Goal: Task Accomplishment & Management: Complete application form

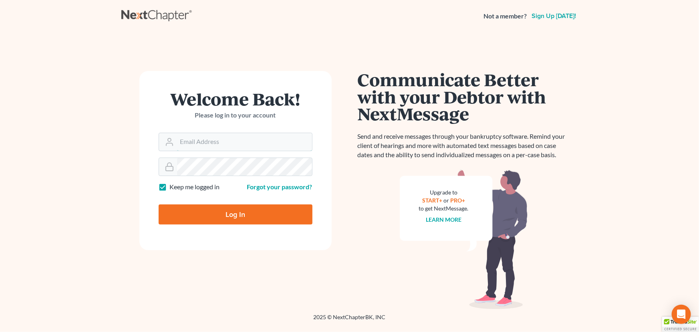
type input "[PERSON_NAME][EMAIL_ADDRESS][DOMAIN_NAME]"
click at [196, 223] on input "Log In" at bounding box center [236, 214] width 154 height 20
type input "Thinking..."
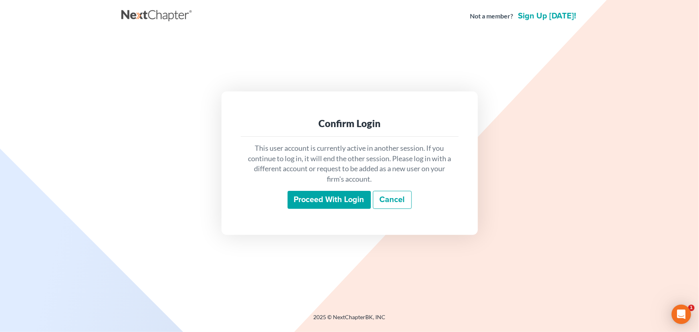
click at [320, 204] on input "Proceed with login" at bounding box center [329, 200] width 83 height 18
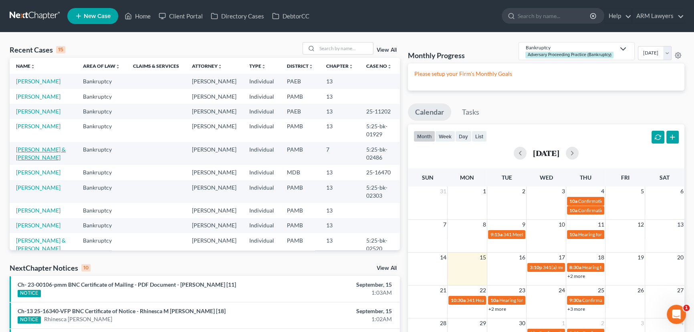
click at [26, 148] on link "[PERSON_NAME] & [PERSON_NAME]" at bounding box center [41, 153] width 50 height 15
select select "1"
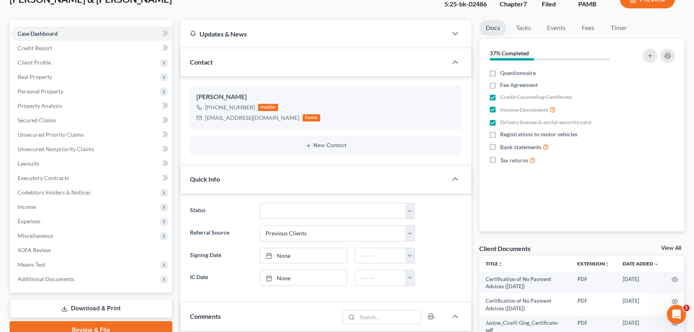
scroll to position [73, 0]
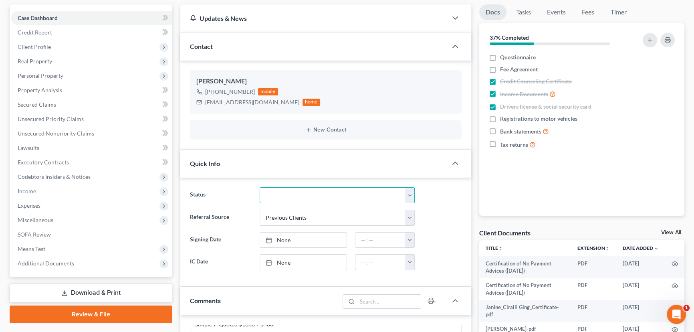
click at [292, 197] on select "Answer Due Awaiting Confirmation Awaiting Discharge Confirmed Could Not Contact…" at bounding box center [337, 195] width 155 height 16
select select "18"
click at [260, 187] on select "Answer Due Awaiting Confirmation Awaiting Discharge Confirmed Could Not Contact…" at bounding box center [337, 195] width 155 height 16
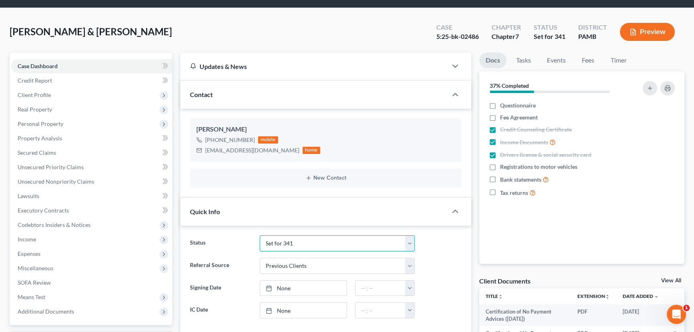
scroll to position [0, 0]
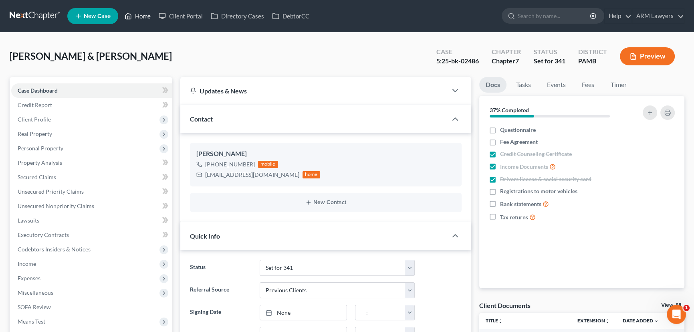
drag, startPoint x: 141, startPoint y: 15, endPoint x: 141, endPoint y: 20, distance: 4.8
click at [141, 15] on link "Home" at bounding box center [138, 16] width 34 height 14
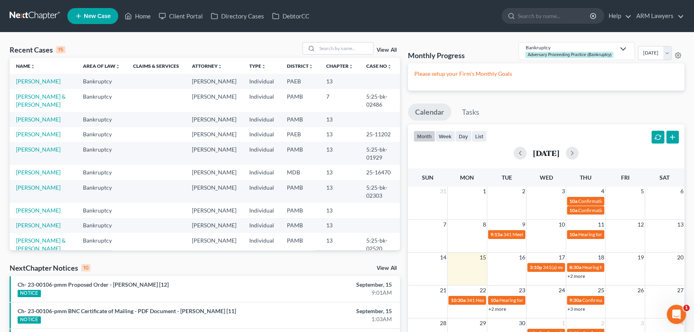
click at [390, 49] on link "View All" at bounding box center [387, 50] width 20 height 6
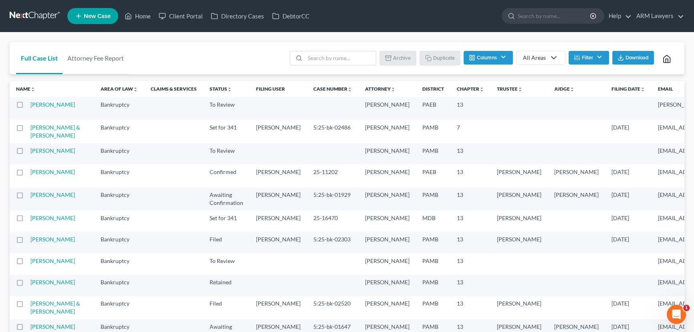
click at [581, 56] on button "Filter" at bounding box center [588, 58] width 40 height 14
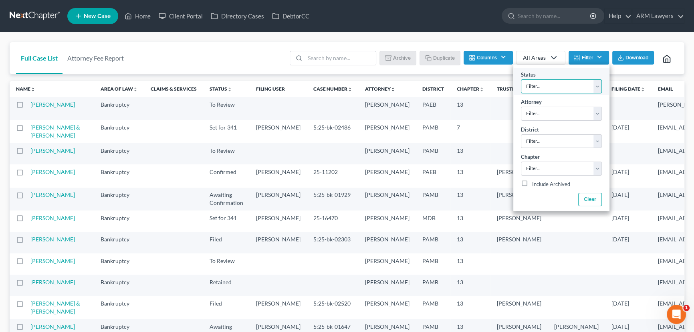
click at [551, 80] on select "Filter... Answer Due Awaiting Confirmation Awaiting Discharge Confirmed Could N…" at bounding box center [561, 86] width 81 height 14
click at [521, 79] on select "Filter... Answer Due Awaiting Confirmation Awaiting Discharge Confirmed Could N…" at bounding box center [561, 86] width 81 height 14
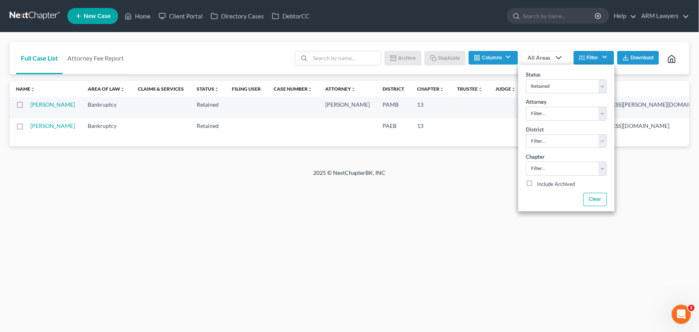
click at [587, 55] on button "Filter" at bounding box center [594, 58] width 40 height 14
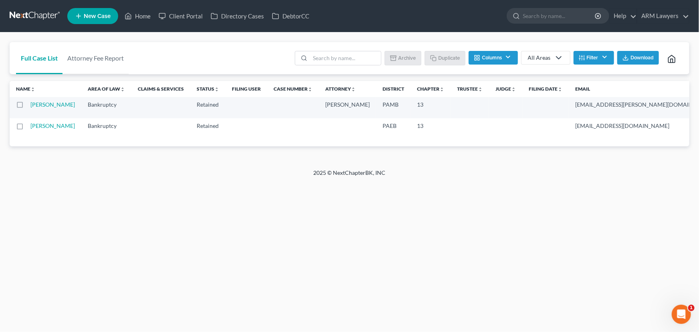
click at [583, 59] on line "button" at bounding box center [584, 59] width 2 height 0
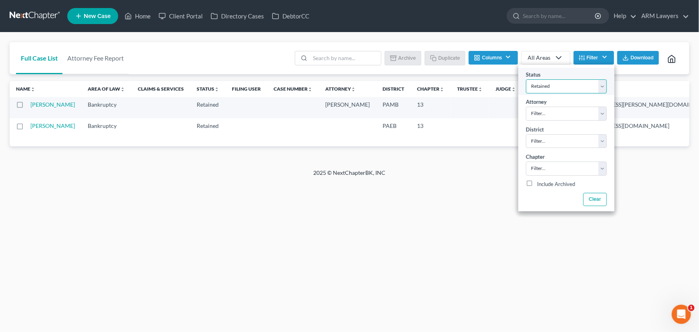
click at [569, 83] on select "Filter... Answer Due Awaiting Confirmation Awaiting Discharge Confirmed Could N…" at bounding box center [566, 86] width 81 height 14
click at [559, 86] on select "Filter... Answer Due Awaiting Confirmation Awaiting Discharge Confirmed Could N…" at bounding box center [566, 86] width 81 height 14
click at [526, 79] on select "Filter... Answer Due Awaiting Confirmation Awaiting Discharge Confirmed Could N…" at bounding box center [566, 86] width 81 height 14
click at [557, 86] on select "Filter... Answer Due Awaiting Confirmation Awaiting Discharge Confirmed Could N…" at bounding box center [566, 86] width 81 height 14
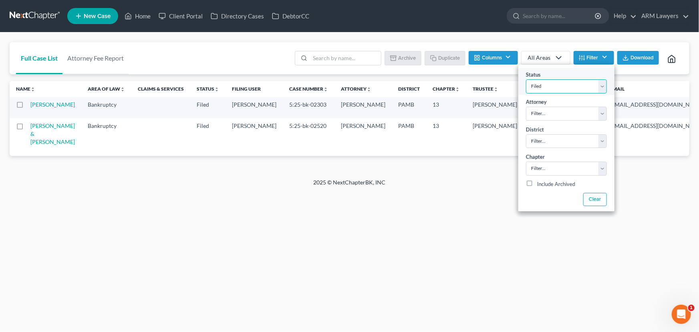
select select "9"
click at [526, 79] on select "Filter... Answer Due Awaiting Confirmation Awaiting Discharge Confirmed Could N…" at bounding box center [566, 86] width 81 height 14
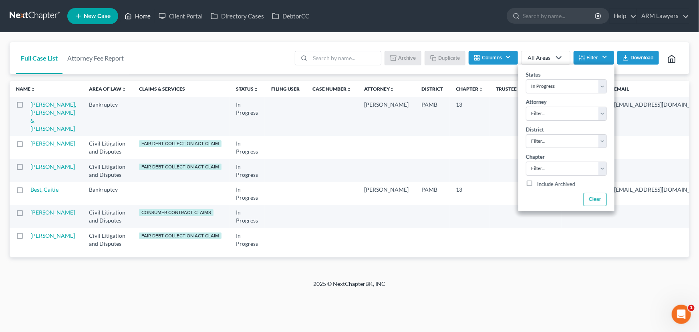
click at [140, 12] on link "Home" at bounding box center [138, 16] width 34 height 14
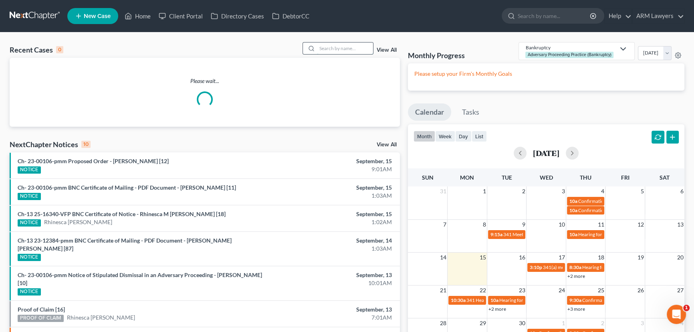
click at [336, 48] on input "search" at bounding box center [345, 48] width 56 height 12
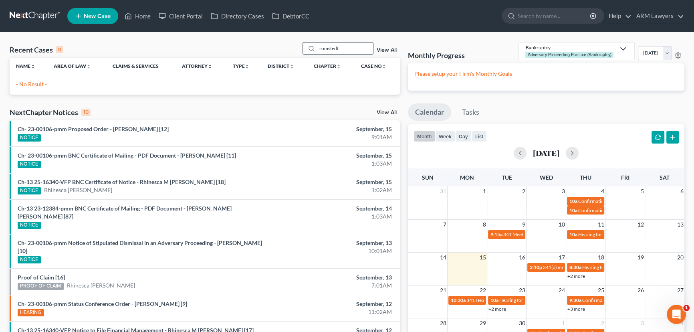
drag, startPoint x: 349, startPoint y: 49, endPoint x: 316, endPoint y: 48, distance: 32.9
click at [317, 48] on input "romstedt" at bounding box center [345, 48] width 56 height 12
type input "romstedt"
click at [557, 15] on input "search" at bounding box center [554, 15] width 73 height 15
paste input "romstedt"
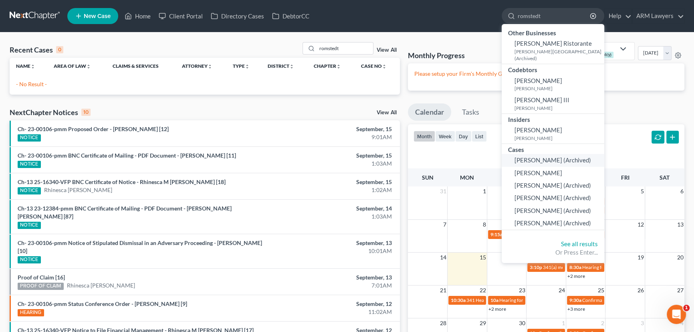
type input "romstedt"
click at [544, 156] on span "[PERSON_NAME] (Archived)" at bounding box center [552, 159] width 77 height 7
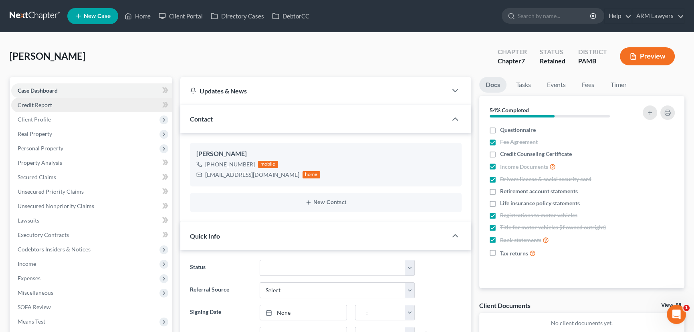
click at [73, 104] on link "Credit Report" at bounding box center [91, 105] width 161 height 14
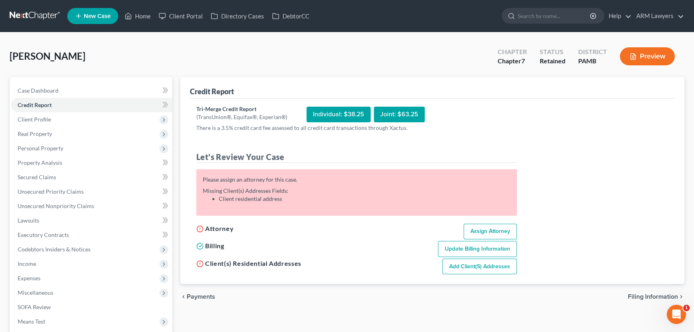
click at [483, 232] on link "Assign Attorney" at bounding box center [489, 232] width 53 height 16
select select "1"
select select "0"
select select "68"
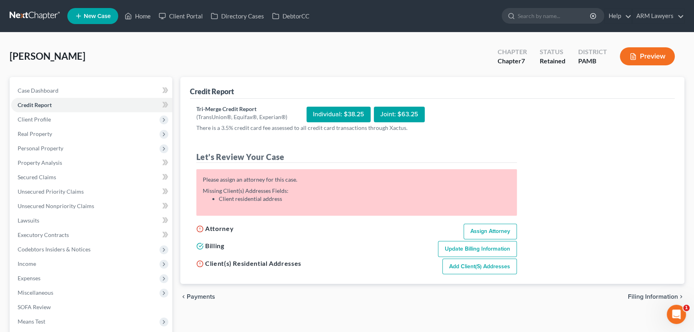
select select "39"
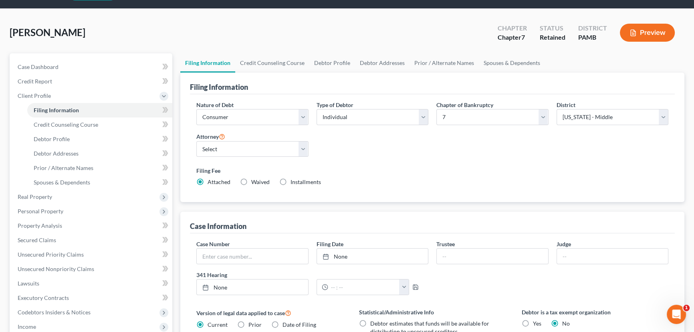
scroll to position [36, 0]
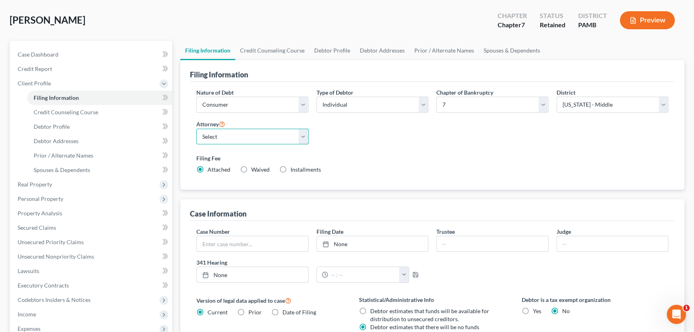
click at [253, 134] on select "Select [PERSON_NAME] - PAMB [PERSON_NAME] - PAEB [PERSON_NAME] - NJB [PERSON_NA…" at bounding box center [252, 137] width 112 height 16
select select "0"
click at [196, 129] on select "Select [PERSON_NAME] - PAMB [PERSON_NAME] - PAEB [PERSON_NAME] - NJB [PERSON_NA…" at bounding box center [252, 137] width 112 height 16
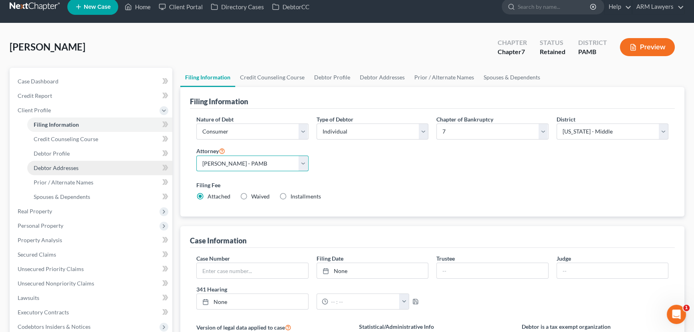
scroll to position [0, 0]
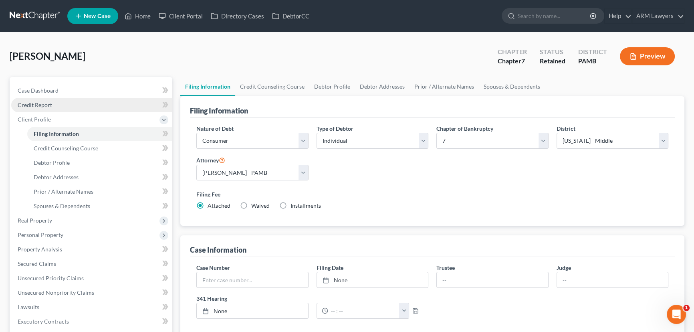
click at [46, 101] on span "Credit Report" at bounding box center [35, 104] width 34 height 7
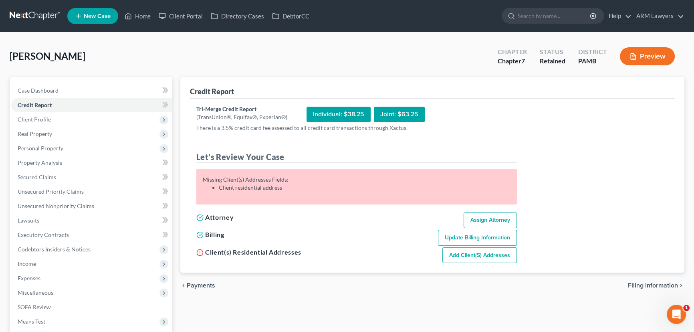
click at [476, 258] on link "Add Client(s) Addresses" at bounding box center [479, 255] width 75 height 16
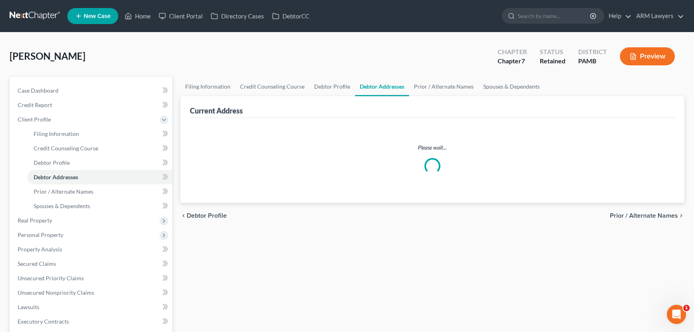
select select "0"
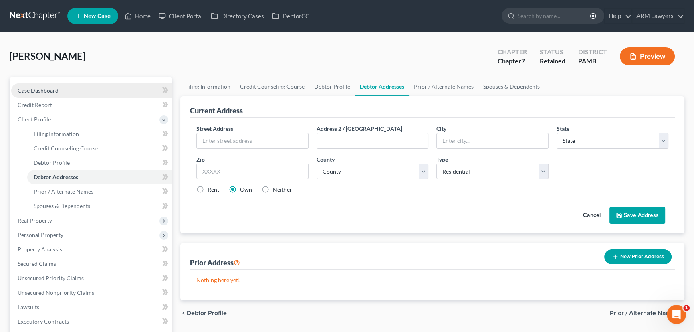
click at [26, 89] on span "Case Dashboard" at bounding box center [38, 90] width 41 height 7
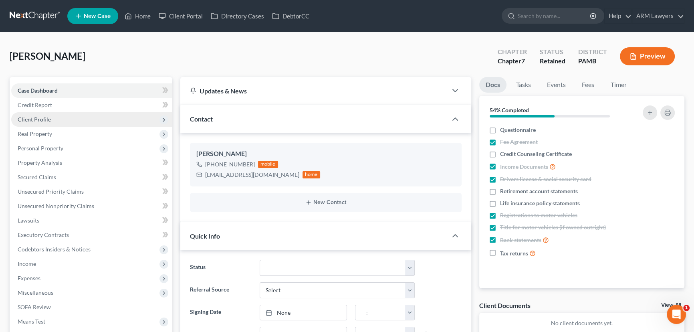
scroll to position [119, 0]
drag, startPoint x: 205, startPoint y: 173, endPoint x: 260, endPoint y: 174, distance: 55.7
click at [260, 174] on div "[EMAIL_ADDRESS][DOMAIN_NAME]" at bounding box center [252, 175] width 94 height 8
copy div "[EMAIL_ADDRESS][DOMAIN_NAME]"
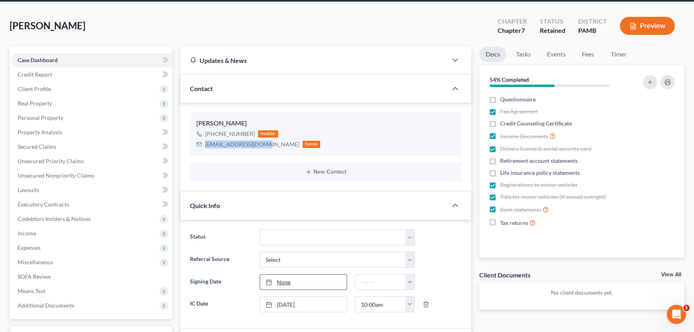
scroll to position [73, 0]
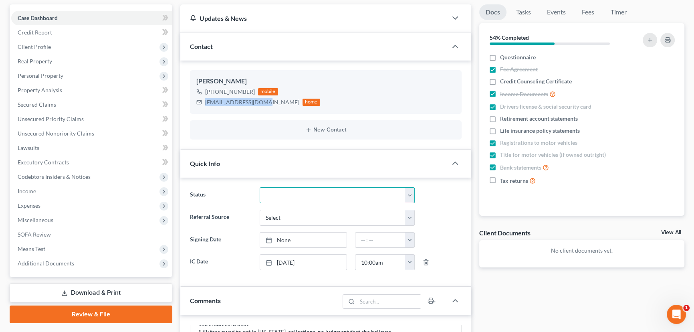
click at [292, 188] on select "Answer Due Awaiting Confirmation Awaiting Discharge Confirmed Could Not Contact…" at bounding box center [337, 195] width 155 height 16
select select "9"
click at [260, 187] on select "Answer Due Awaiting Confirmation Awaiting Discharge Confirmed Could Not Contact…" at bounding box center [337, 195] width 155 height 16
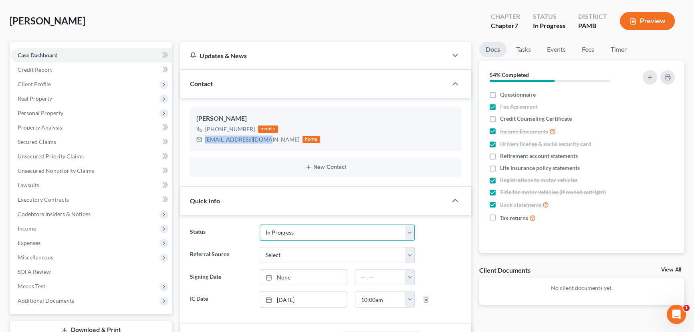
scroll to position [0, 0]
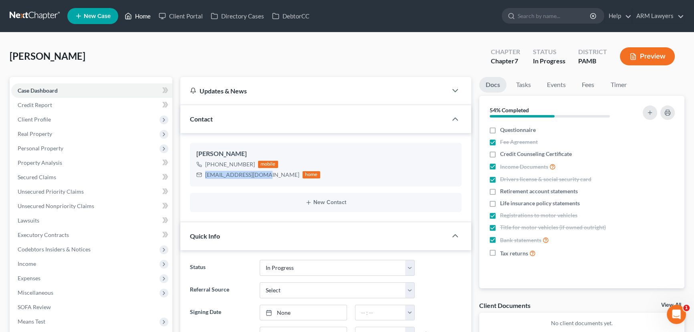
click at [140, 18] on link "Home" at bounding box center [138, 16] width 34 height 14
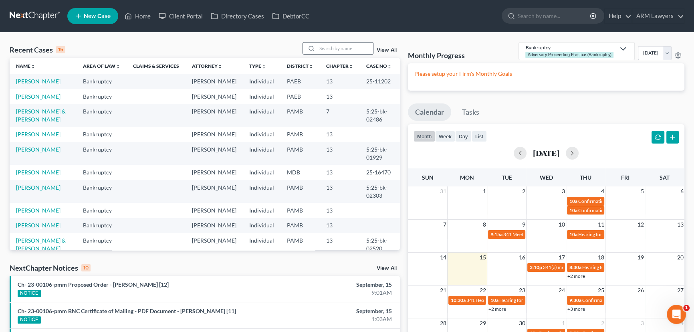
click at [333, 44] on input "search" at bounding box center [345, 48] width 56 height 12
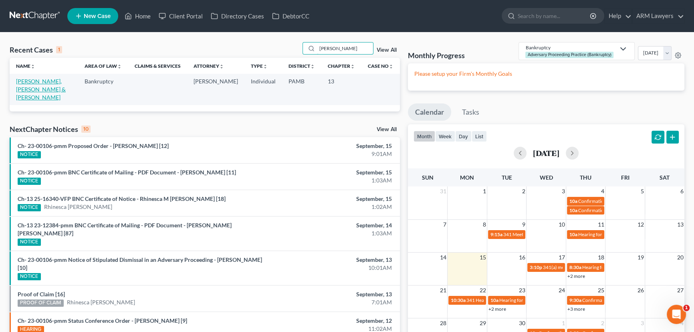
type input "[PERSON_NAME]"
click at [33, 84] on link "[PERSON_NAME], [PERSON_NAME] & [PERSON_NAME]" at bounding box center [41, 89] width 50 height 23
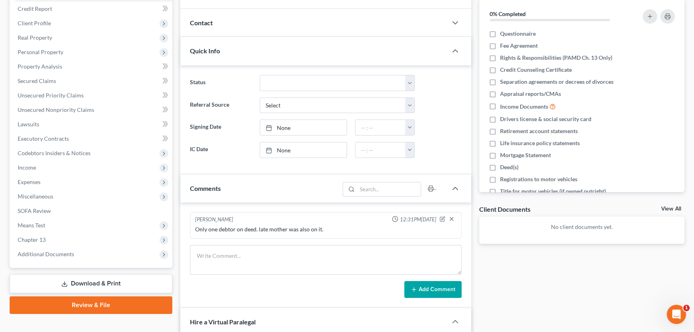
scroll to position [109, 0]
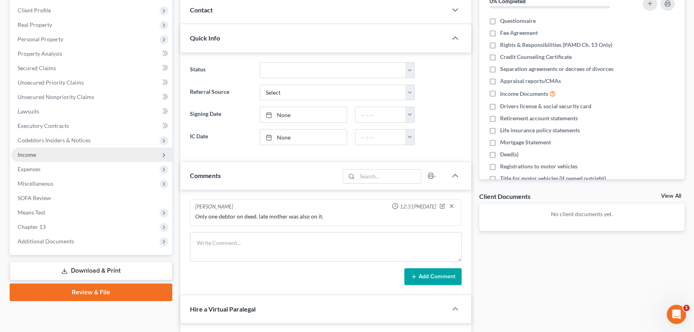
click at [67, 152] on span "Income" at bounding box center [91, 154] width 161 height 14
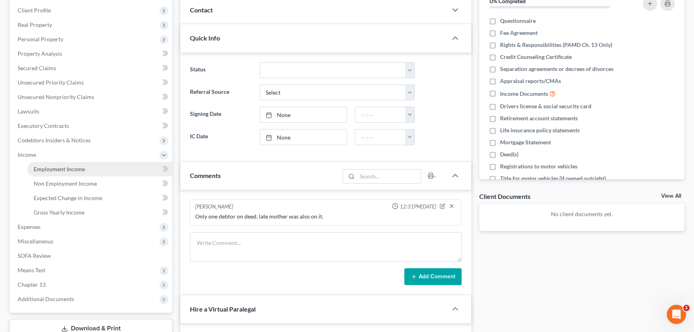
click at [79, 167] on span "Employment Income" at bounding box center [59, 168] width 51 height 7
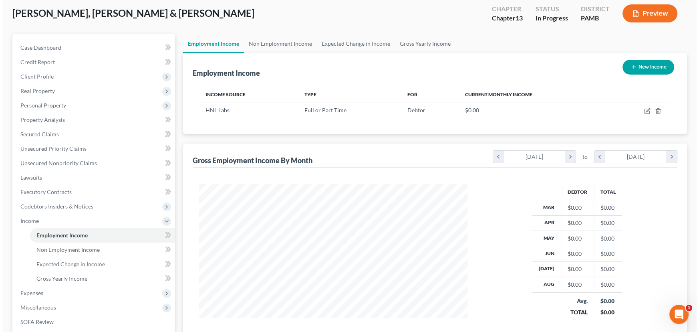
scroll to position [73, 0]
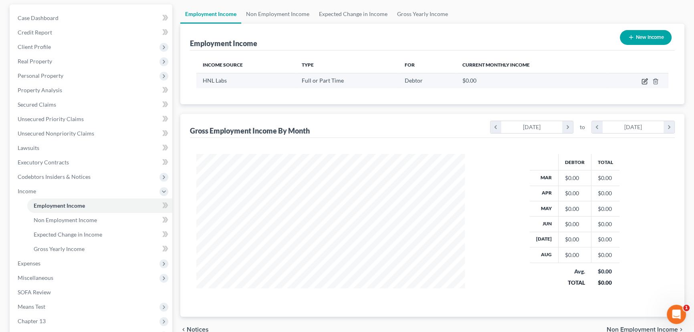
click at [643, 80] on icon "button" at bounding box center [644, 81] width 6 height 6
select select "0"
select select "39"
select select "2"
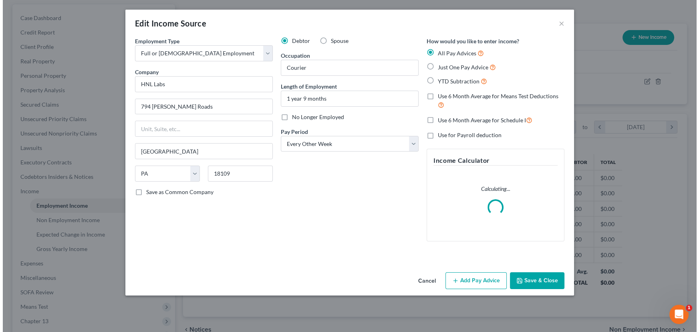
scroll to position [143, 287]
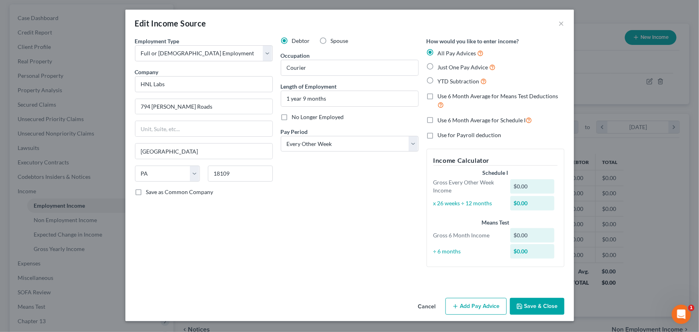
click at [493, 307] on button "Add Pay Advice" at bounding box center [475, 306] width 61 height 17
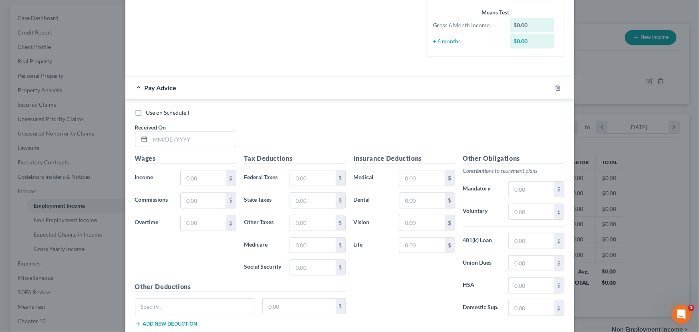
scroll to position [218, 0]
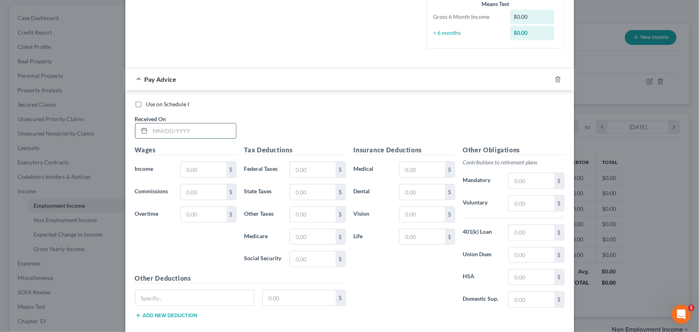
click at [166, 132] on input "text" at bounding box center [193, 130] width 86 height 15
type input "[DATE]"
click at [205, 175] on input "text" at bounding box center [203, 169] width 45 height 15
type input "1,356.52"
click at [320, 173] on input "text" at bounding box center [312, 169] width 45 height 15
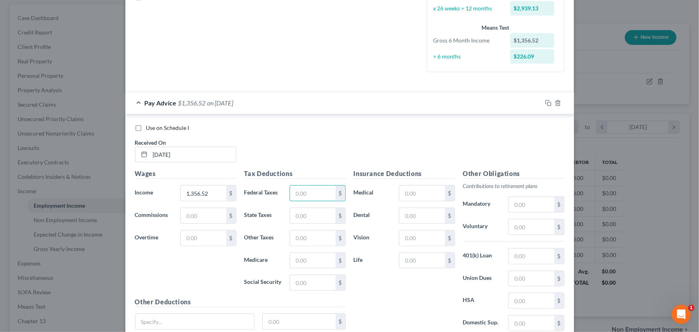
scroll to position [182, 0]
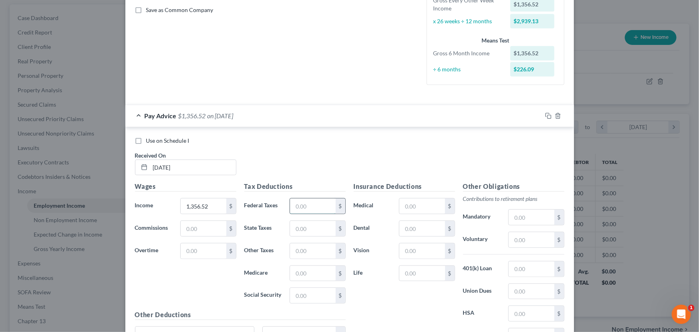
click at [309, 204] on input "text" at bounding box center [312, 205] width 45 height 15
click at [304, 202] on input "text" at bounding box center [312, 205] width 45 height 15
click at [312, 204] on input "text" at bounding box center [312, 205] width 45 height 15
type input "67.25"
click at [317, 222] on input "text" at bounding box center [312, 228] width 45 height 15
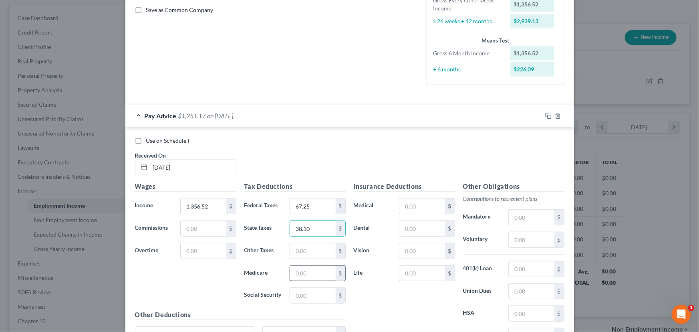
type input "38.10"
click at [320, 278] on input "text" at bounding box center [312, 273] width 45 height 15
type input "18.00"
click at [312, 293] on input "text" at bounding box center [312, 295] width 45 height 15
type input "76.94"
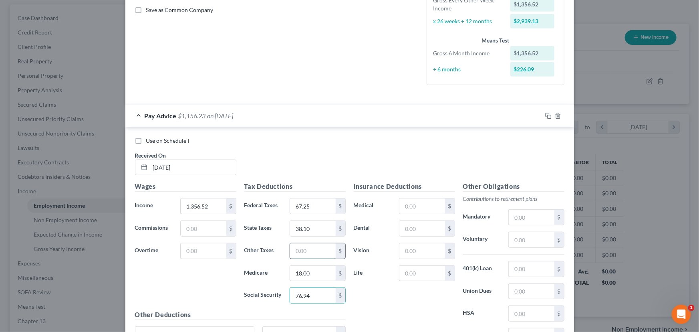
click at [307, 250] on input "text" at bounding box center [312, 250] width 45 height 15
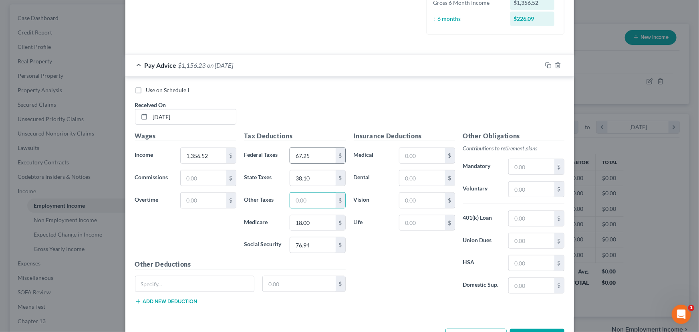
scroll to position [255, 0]
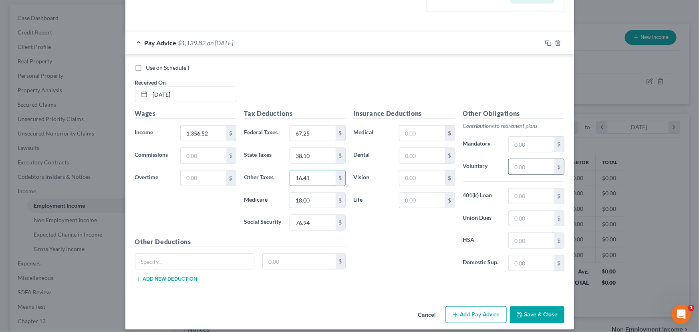
type input "16.41"
click at [528, 166] on input "text" at bounding box center [531, 166] width 45 height 15
type input "27.14"
click at [413, 152] on input "text" at bounding box center [421, 155] width 45 height 15
type input "15.00"
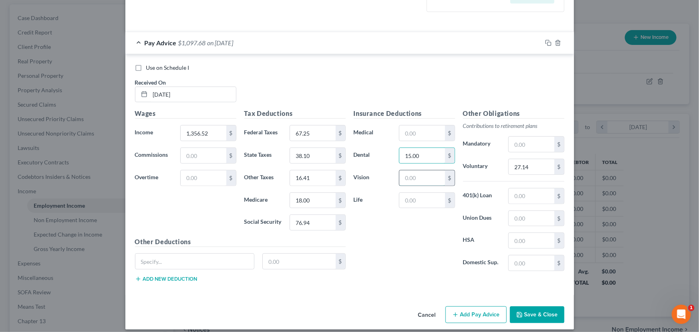
click at [429, 177] on input "text" at bounding box center [421, 177] width 45 height 15
type input "5.58"
click at [424, 128] on input "text" at bounding box center [421, 132] width 45 height 15
type input "95.00"
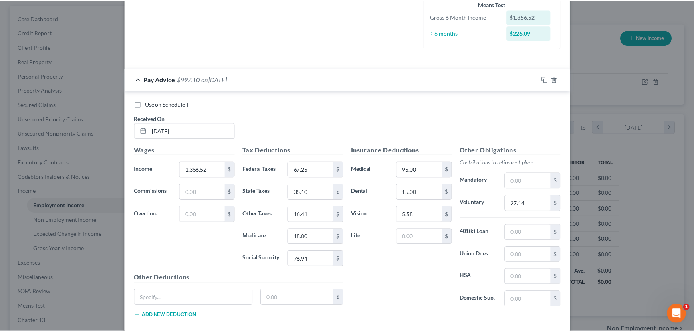
scroll to position [260, 0]
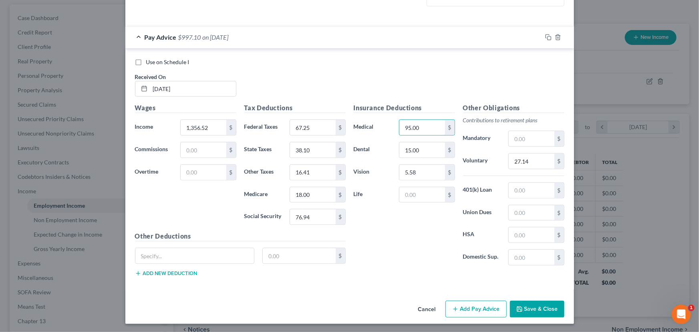
click at [519, 307] on icon "button" at bounding box center [519, 309] width 6 height 6
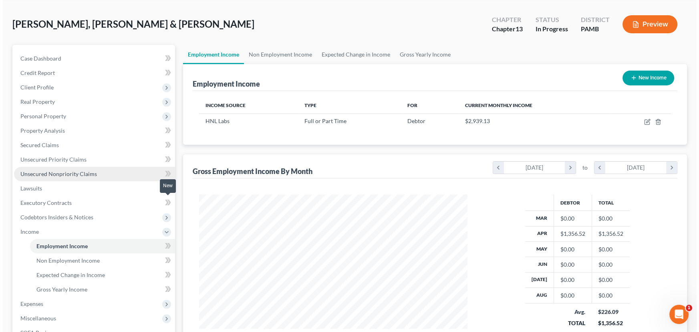
scroll to position [0, 0]
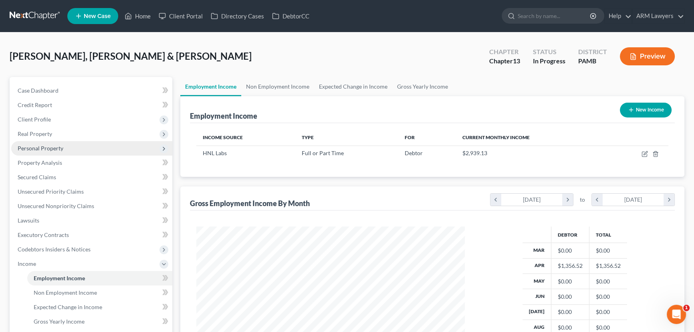
click at [56, 145] on span "Personal Property" at bounding box center [41, 148] width 46 height 7
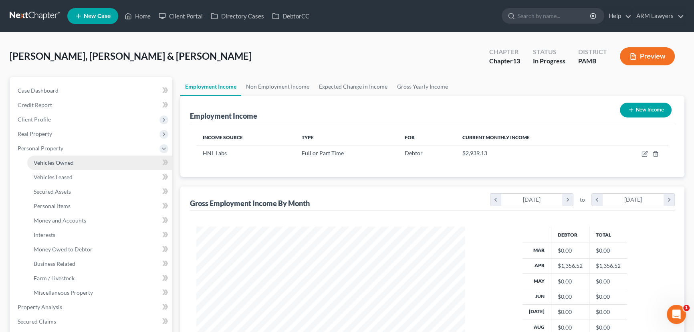
click at [60, 162] on span "Vehicles Owned" at bounding box center [54, 162] width 40 height 7
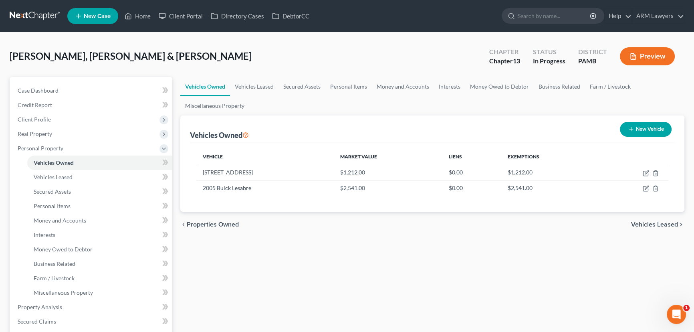
click at [641, 131] on button "New Vehicle" at bounding box center [646, 129] width 52 height 15
select select "0"
select select "2"
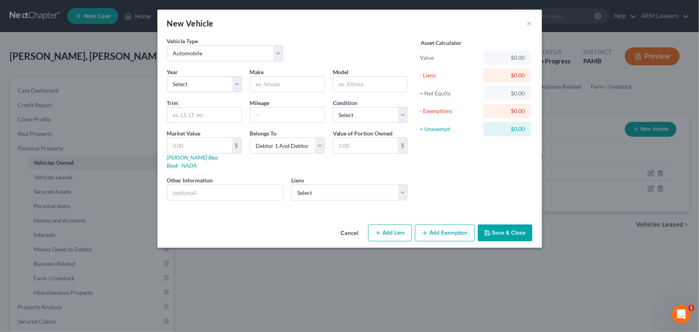
click at [432, 224] on button "Add Exemption" at bounding box center [445, 232] width 60 height 17
select select "2"
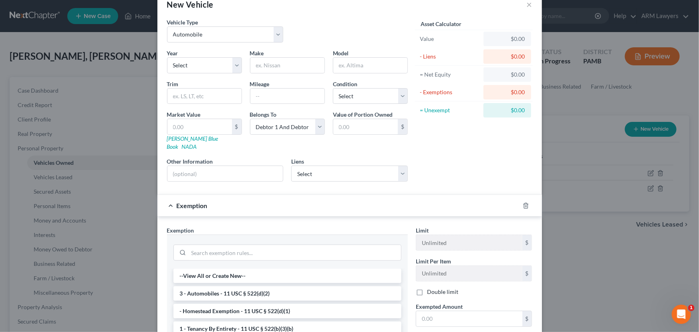
scroll to position [109, 0]
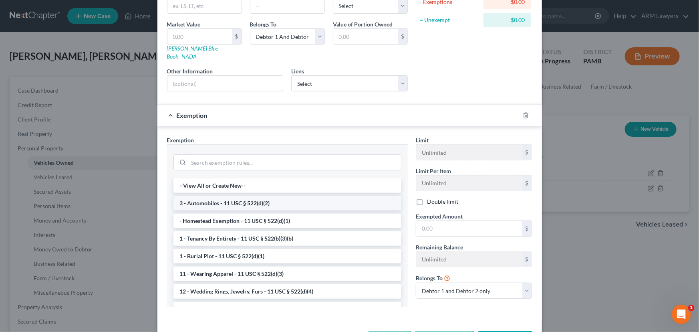
click at [278, 196] on li "3 - Automobiles - 11 USC § 522(d)(2)" at bounding box center [287, 203] width 228 height 14
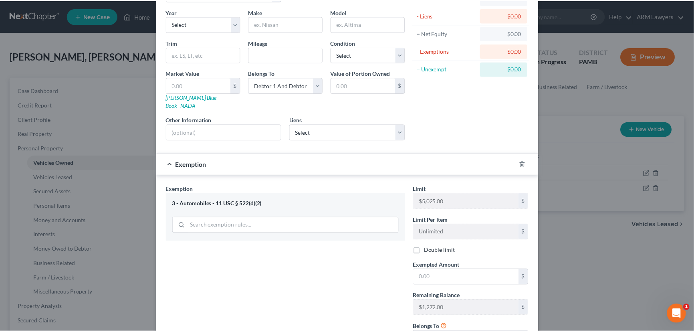
scroll to position [0, 0]
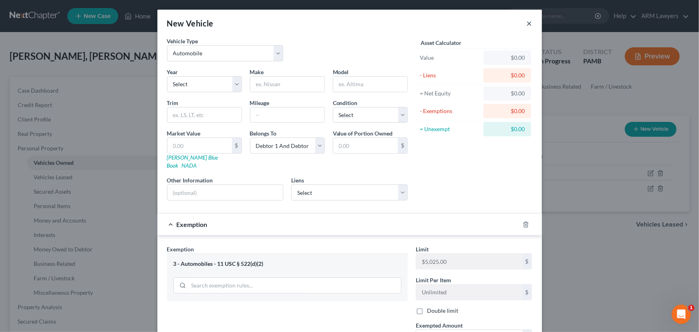
click at [527, 24] on button "×" at bounding box center [530, 23] width 6 height 10
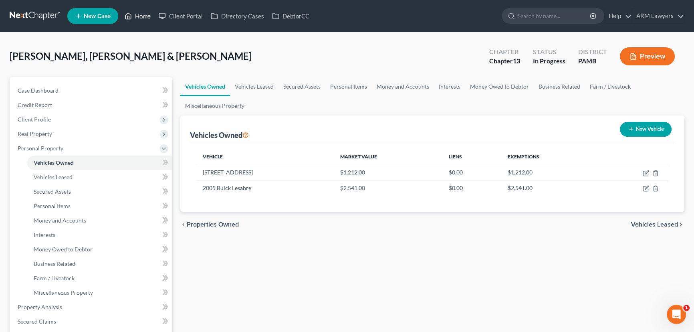
click at [139, 12] on link "Home" at bounding box center [138, 16] width 34 height 14
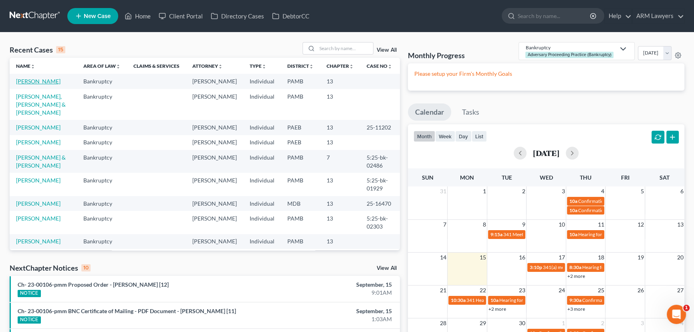
click at [32, 80] on link "[PERSON_NAME]" at bounding box center [38, 81] width 44 height 7
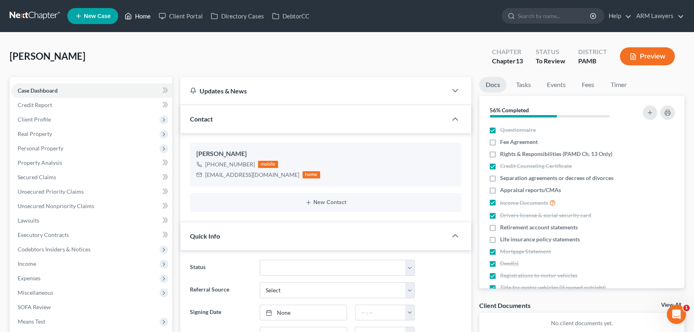
drag, startPoint x: 135, startPoint y: 16, endPoint x: 138, endPoint y: 68, distance: 51.8
click at [135, 16] on link "Home" at bounding box center [138, 16] width 34 height 14
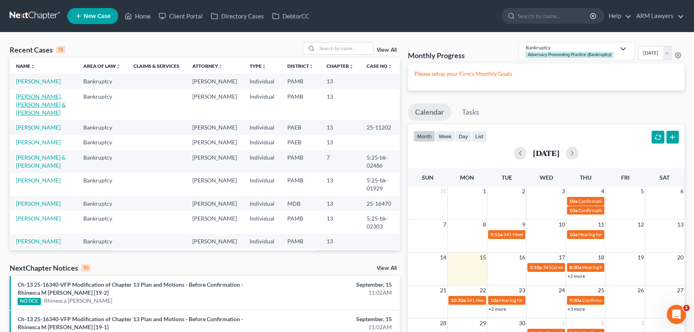
click at [32, 98] on link "[PERSON_NAME], [PERSON_NAME] & [PERSON_NAME]" at bounding box center [41, 104] width 50 height 23
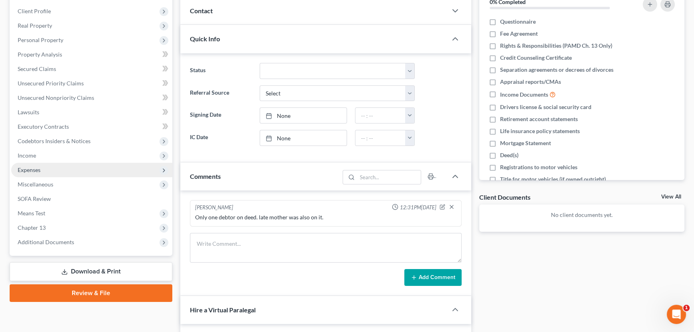
scroll to position [109, 0]
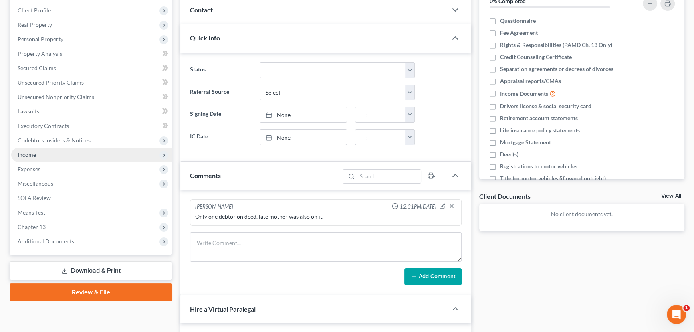
click at [62, 153] on span "Income" at bounding box center [91, 154] width 161 height 14
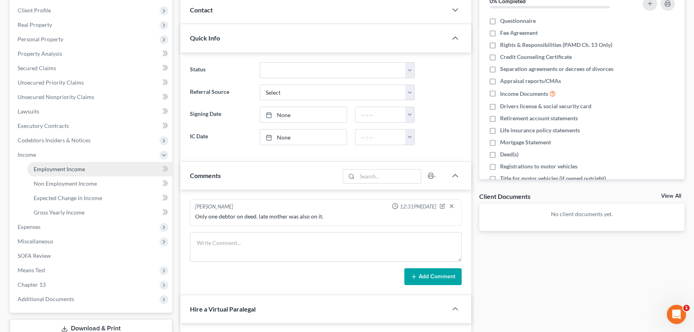
click at [62, 172] on link "Employment Income" at bounding box center [99, 169] width 145 height 14
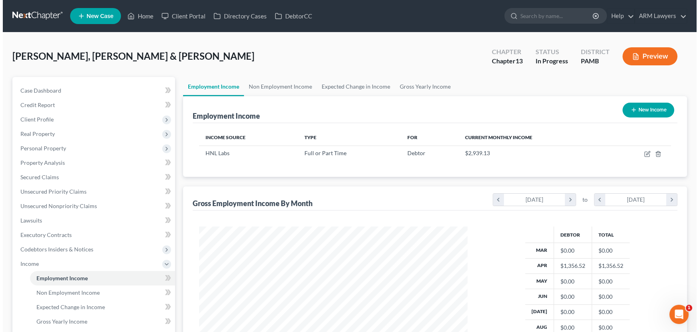
scroll to position [143, 284]
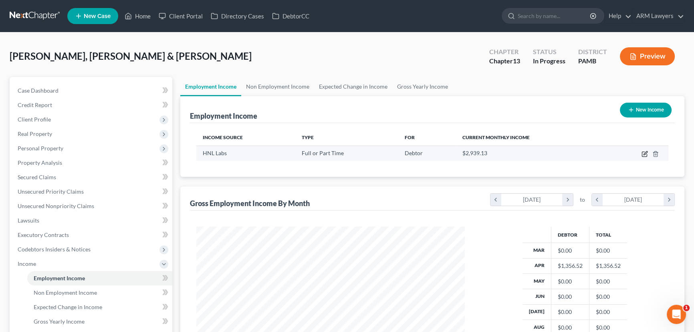
click at [642, 154] on icon "button" at bounding box center [644, 154] width 5 height 5
select select "0"
select select "39"
select select "2"
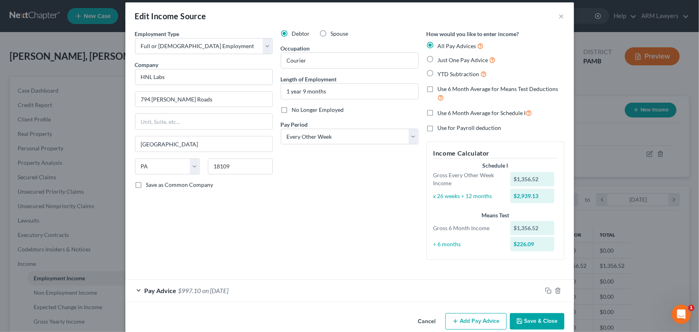
scroll to position [20, 0]
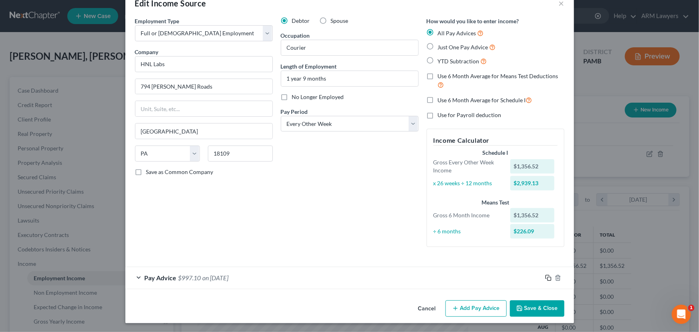
click at [545, 276] on icon "button" at bounding box center [548, 277] width 6 height 6
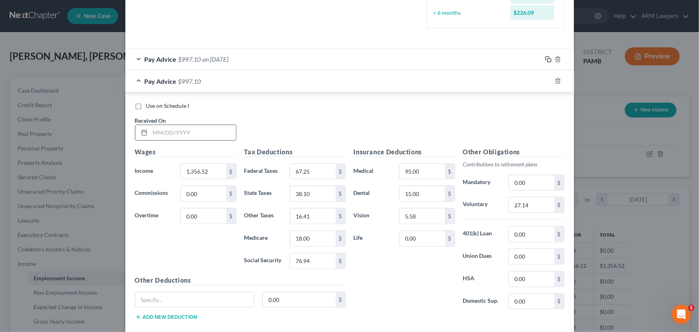
scroll to position [239, 0]
click at [181, 135] on input "text" at bounding box center [193, 132] width 86 height 15
type input "[DATE]"
click at [215, 170] on input "1,356.52" at bounding box center [203, 170] width 45 height 15
click at [189, 170] on input "117.01" at bounding box center [203, 170] width 45 height 15
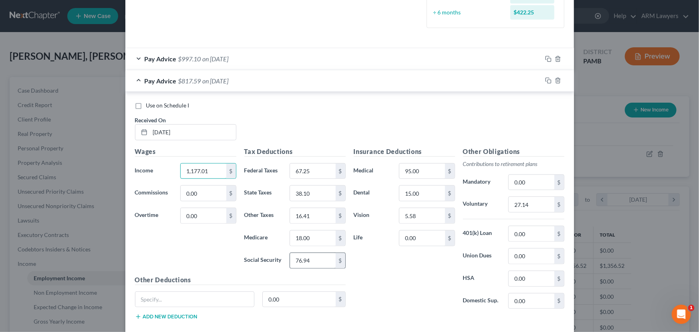
type input "1,177.01"
click at [311, 257] on input "76.94" at bounding box center [312, 260] width 45 height 15
type input "65.81"
click at [314, 171] on input "67.25" at bounding box center [312, 170] width 45 height 15
type input "46.14"
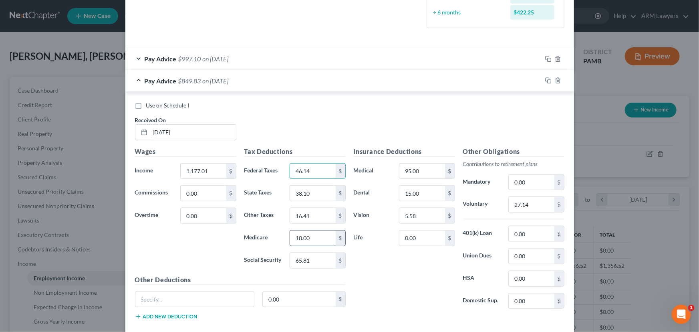
click at [303, 234] on input "18.00" at bounding box center [312, 237] width 45 height 15
type input "15.40"
click at [310, 192] on input "38.10" at bounding box center [312, 192] width 45 height 15
type input "32.59"
click at [308, 219] on input "16.41" at bounding box center [312, 215] width 45 height 15
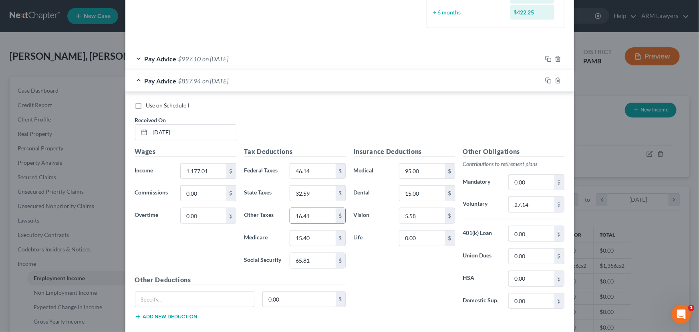
click at [314, 218] on input "16.41" at bounding box center [312, 215] width 45 height 15
drag, startPoint x: 307, startPoint y: 213, endPoint x: 281, endPoint y: 214, distance: 25.6
click at [281, 214] on div "Other Taxes 16.41 $" at bounding box center [294, 216] width 109 height 16
type input "13.43"
click at [417, 168] on input "95.00" at bounding box center [421, 170] width 45 height 15
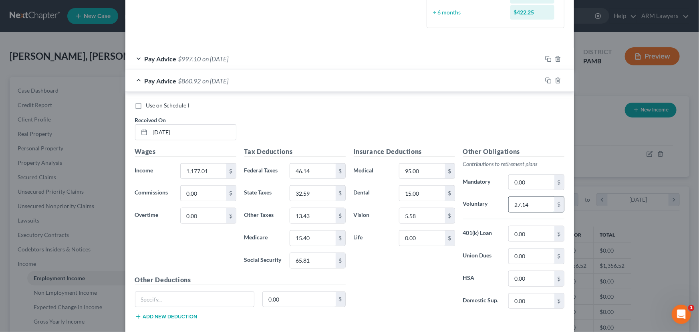
click at [530, 198] on input "27.14" at bounding box center [531, 204] width 45 height 15
type input "23.55"
drag, startPoint x: 546, startPoint y: 79, endPoint x: 540, endPoint y: 81, distance: 7.4
click at [546, 79] on icon "button" at bounding box center [548, 80] width 6 height 6
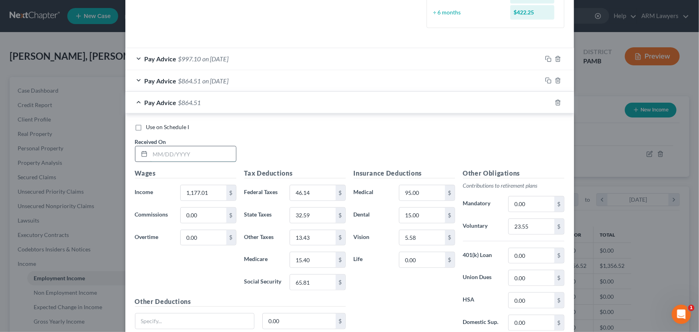
click at [185, 153] on input "text" at bounding box center [193, 153] width 86 height 15
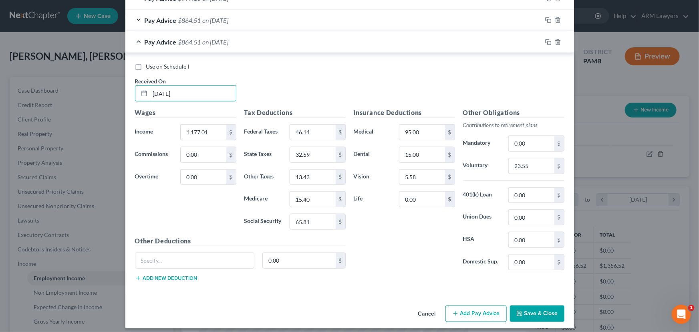
scroll to position [304, 0]
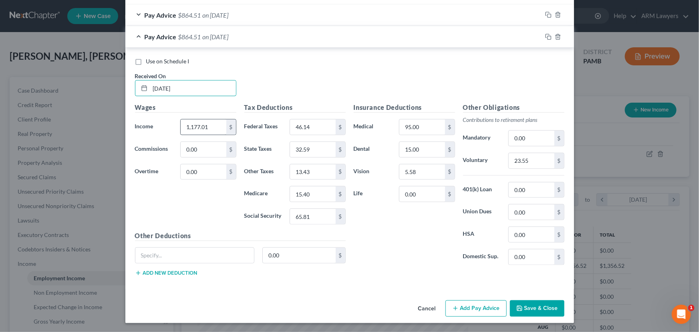
type input "[DATE]"
click at [193, 128] on input "1,177.01" at bounding box center [203, 126] width 45 height 15
click at [196, 130] on input "1,177.01" at bounding box center [203, 126] width 45 height 15
type input "1,505.94"
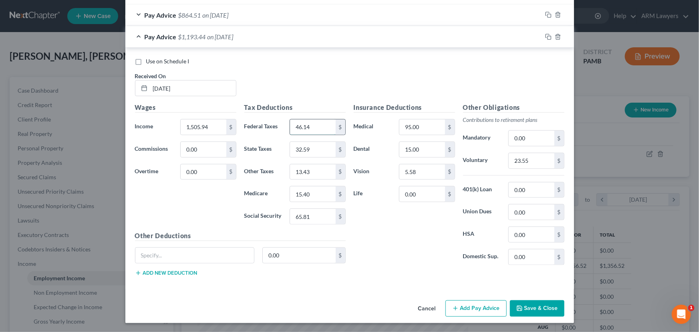
click at [302, 127] on input "46.14" at bounding box center [312, 126] width 45 height 15
type input "91.72"
click at [310, 187] on input "15.40" at bounding box center [312, 193] width 45 height 15
type input "20.99"
click at [315, 212] on input "65.81" at bounding box center [312, 216] width 45 height 15
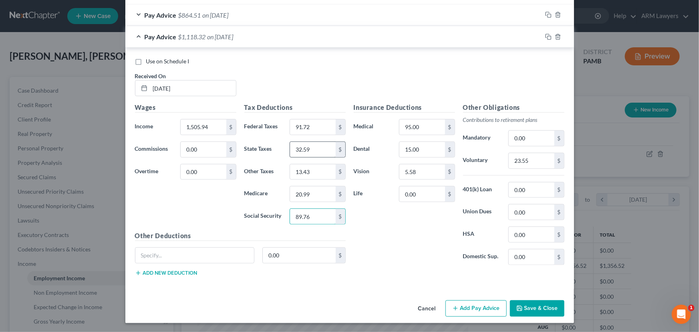
type input "89.76"
click at [308, 149] on input "32.59" at bounding box center [312, 149] width 45 height 15
type input "44.45"
click at [314, 174] on input "13.43" at bounding box center [312, 171] width 45 height 15
click at [301, 174] on input "13.43" at bounding box center [312, 171] width 45 height 15
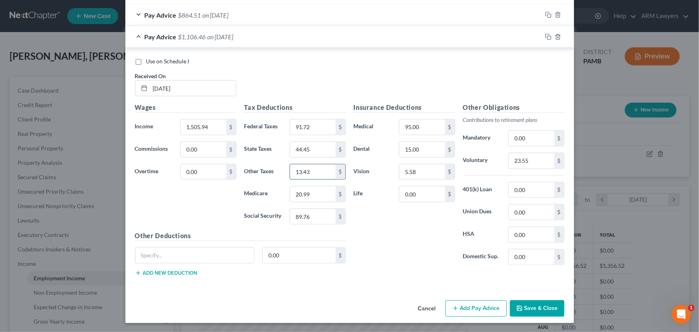
click at [301, 171] on input "13.43" at bounding box center [312, 171] width 45 height 15
type input "17.53"
click at [530, 164] on input "23.55" at bounding box center [531, 160] width 45 height 15
click at [518, 156] on input "15.06" at bounding box center [531, 160] width 45 height 15
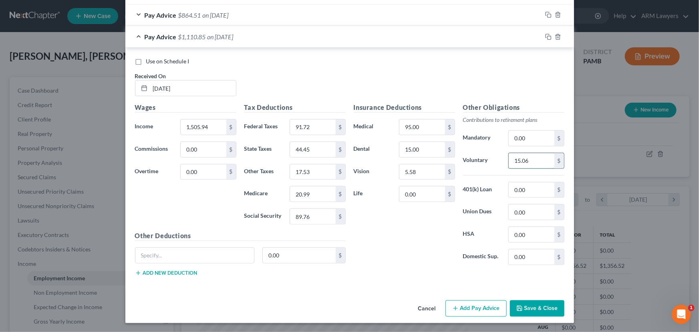
click at [519, 157] on input "15.06" at bounding box center [531, 160] width 45 height 15
type input "30.12"
click at [430, 127] on input "95.00" at bounding box center [421, 126] width 45 height 15
type input "37.57"
click at [383, 240] on div "Insurance Deductions Medical 37.57 $ Dental 15.00 $ Vision 5.58 $ Life 0.00 $" at bounding box center [404, 187] width 109 height 169
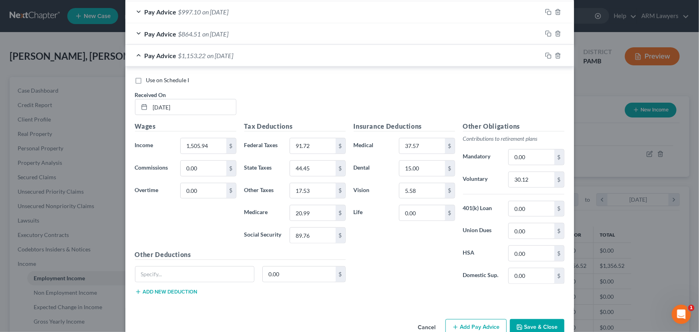
scroll to position [268, 0]
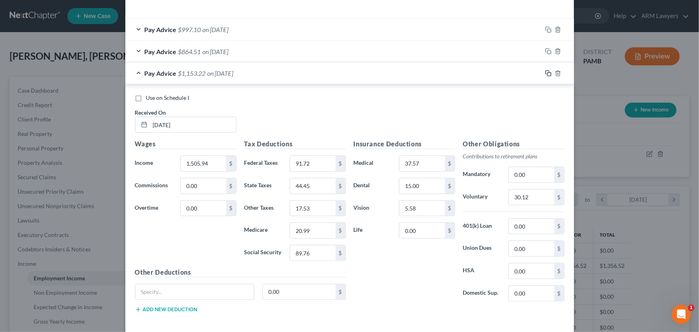
click at [545, 72] on icon "button" at bounding box center [548, 73] width 6 height 6
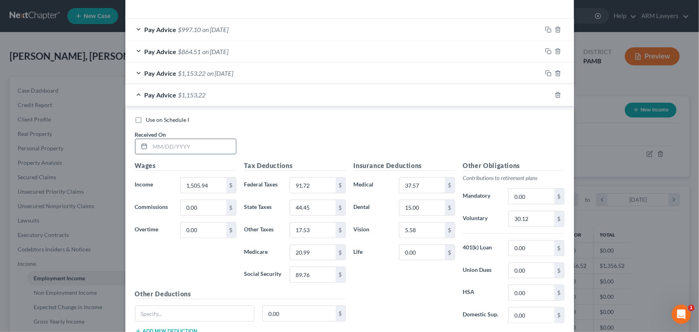
click at [158, 140] on input "text" at bounding box center [193, 146] width 86 height 15
type input "[DATE]"
click at [203, 185] on input "1,505.94" at bounding box center [203, 184] width 45 height 15
type input "1,681.59"
click at [308, 185] on input "91.72" at bounding box center [312, 184] width 45 height 15
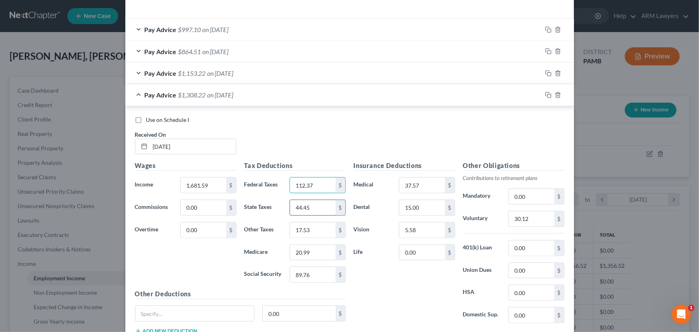
type input "112.37"
click at [308, 210] on input "44.45" at bounding box center [312, 207] width 45 height 15
type input "49.84"
click at [311, 254] on input "20.99" at bounding box center [312, 252] width 45 height 15
type input "23.54"
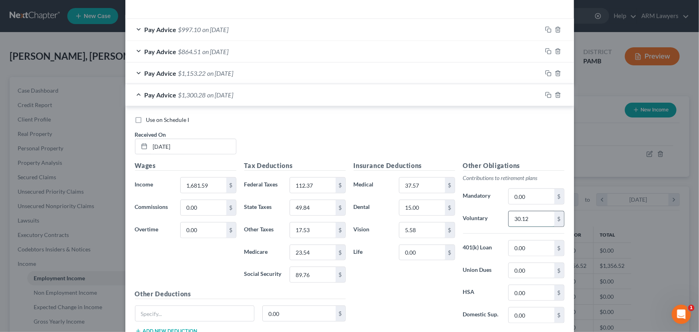
click at [521, 216] on input "30.12" at bounding box center [531, 218] width 45 height 15
type input "33.64"
click at [404, 283] on div "Insurance Deductions Medical 37.57 $ Dental 15.00 $ Vision 5.58 $ Life 0.00 $" at bounding box center [404, 245] width 109 height 169
click at [306, 232] on input "17.53" at bounding box center [312, 229] width 45 height 15
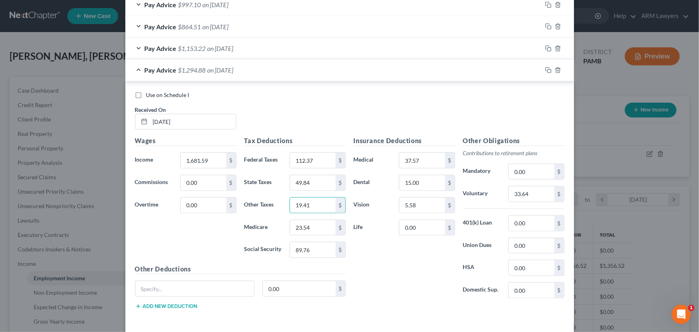
scroll to position [326, 0]
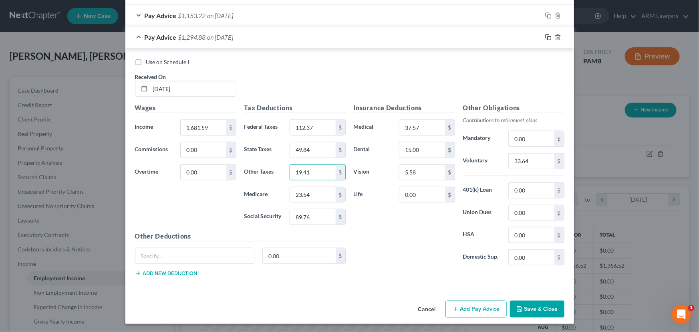
type input "19.41"
click at [545, 35] on icon "button" at bounding box center [548, 37] width 6 height 6
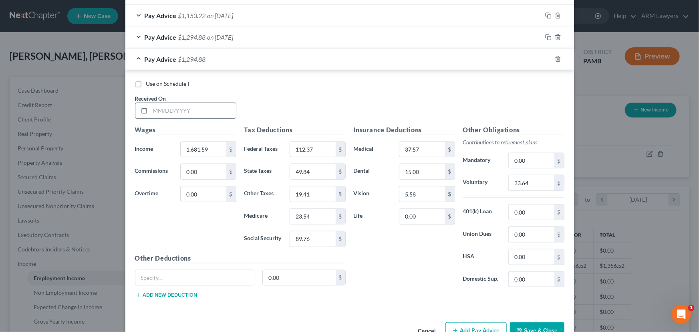
click at [168, 103] on input "text" at bounding box center [193, 110] width 86 height 15
type input "[DATE]"
click at [196, 151] on input "1,681.59" at bounding box center [203, 149] width 45 height 15
type input "1,051.97"
click at [312, 151] on input "112.37" at bounding box center [312, 149] width 45 height 15
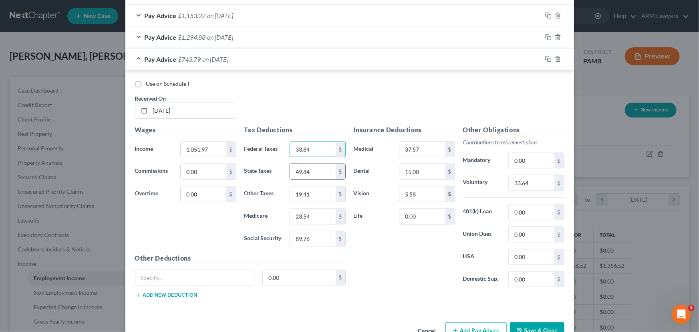
type input "33.84"
click at [314, 174] on input "49.84" at bounding box center [312, 171] width 45 height 15
type input "28.75"
click at [314, 213] on input "23.54" at bounding box center [312, 216] width 45 height 15
type input "13.57"
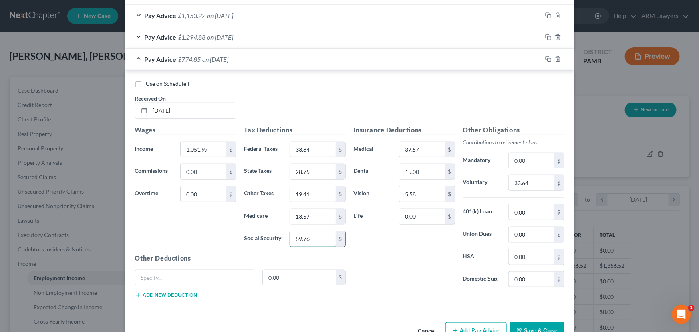
click at [319, 236] on input "89.76" at bounding box center [312, 238] width 45 height 15
type input "58.05"
click at [314, 192] on input "19.41" at bounding box center [312, 193] width 45 height 15
click at [300, 193] on input "19.41" at bounding box center [312, 193] width 45 height 15
drag, startPoint x: 320, startPoint y: 194, endPoint x: 280, endPoint y: 192, distance: 39.3
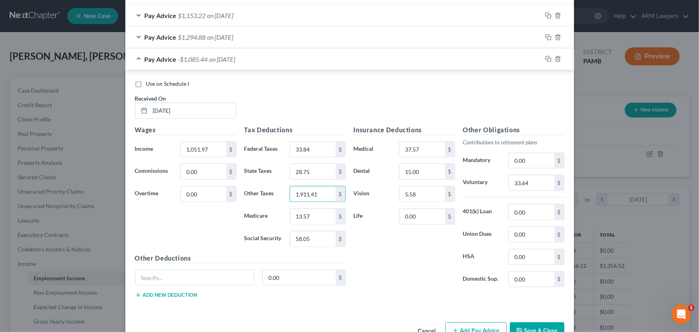
click at [280, 192] on div "Other Taxes 1,911.41 $" at bounding box center [294, 194] width 109 height 16
type input "11.36"
click at [415, 154] on input "37.57" at bounding box center [421, 149] width 45 height 15
type input "95.00"
click at [530, 184] on input "33.64" at bounding box center [531, 182] width 45 height 15
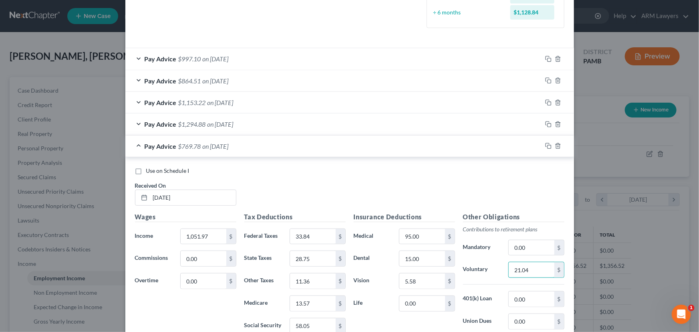
scroll to position [238, 0]
type input "21.04"
click at [546, 124] on icon "button" at bounding box center [548, 124] width 4 height 4
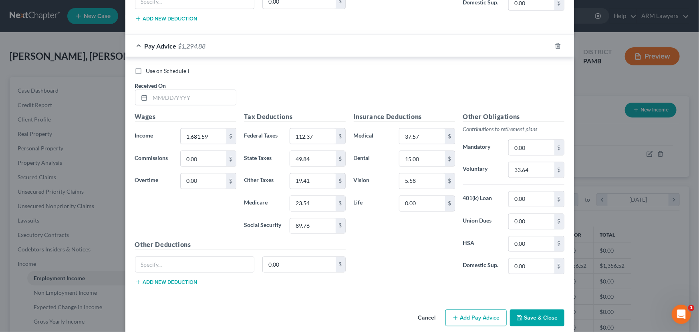
scroll to position [610, 0]
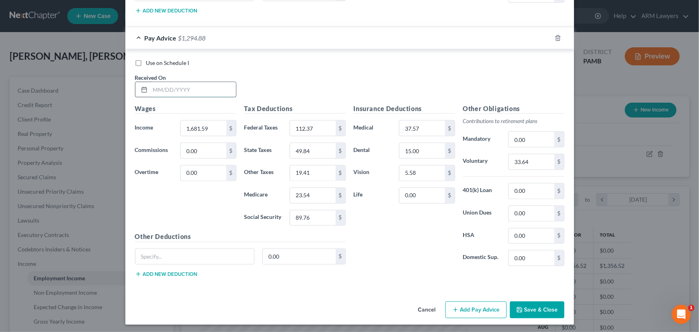
click at [160, 82] on input "text" at bounding box center [193, 89] width 86 height 15
click at [160, 84] on input "text" at bounding box center [193, 89] width 86 height 15
type input "[DATE]"
click at [198, 123] on input "1,681.59" at bounding box center [203, 128] width 45 height 15
type input "1,839.99"
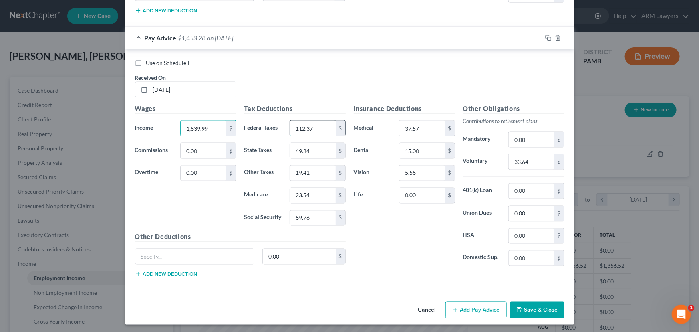
click at [325, 126] on input "112.37" at bounding box center [312, 128] width 45 height 15
type input "131.00"
click at [312, 151] on input "49.84" at bounding box center [312, 150] width 45 height 15
type input "54.70"
click at [319, 172] on input "19.41" at bounding box center [312, 172] width 45 height 15
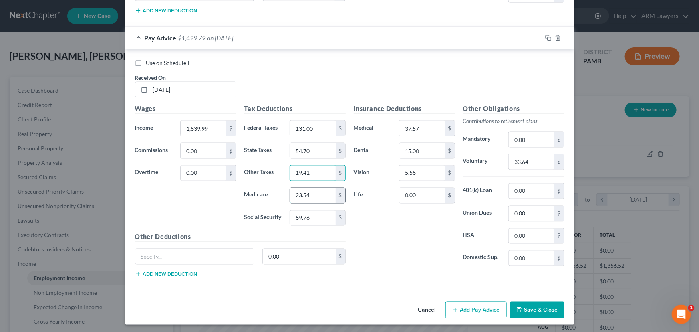
click at [318, 192] on input "23.54" at bounding box center [312, 195] width 45 height 15
type input "25.83"
click at [320, 227] on div "Tax Deductions Federal Taxes 131.00 $ State Taxes 54.70 $ Other Taxes 19.41 $ M…" at bounding box center [294, 168] width 109 height 128
click at [311, 215] on input "89.76" at bounding box center [312, 217] width 45 height 15
type input "110.47"
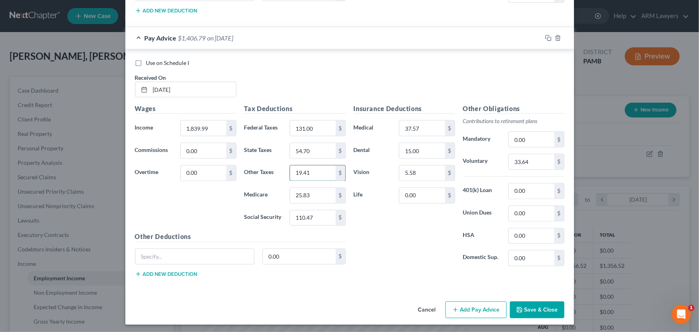
click at [325, 171] on input "19.41" at bounding box center [312, 172] width 45 height 15
click at [301, 167] on input "19.41" at bounding box center [312, 172] width 45 height 15
type input "1"
type input "21.11"
click at [526, 155] on input "33.64" at bounding box center [531, 161] width 45 height 15
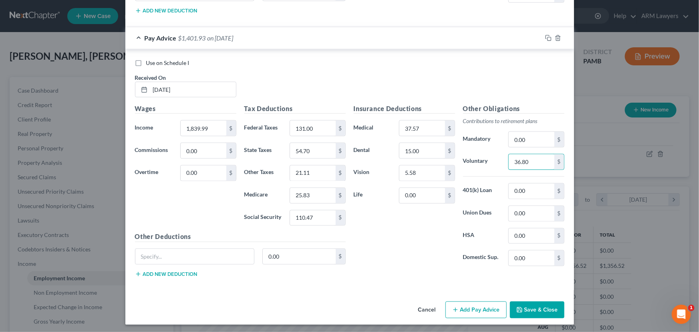
type input "36.80"
click at [529, 309] on button "Save & Close" at bounding box center [537, 309] width 54 height 17
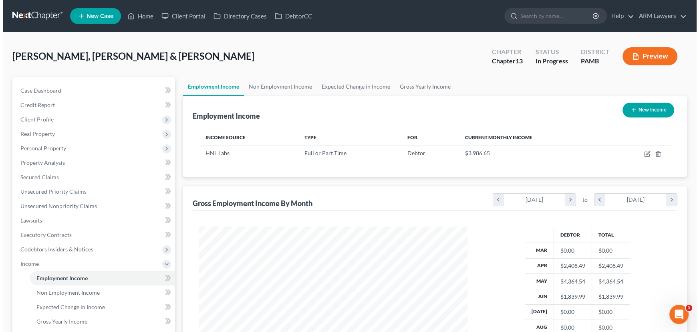
scroll to position [0, 0]
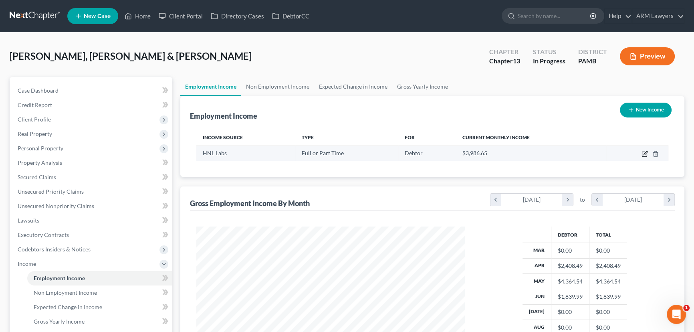
click at [643, 153] on icon "button" at bounding box center [644, 154] width 6 height 6
select select "0"
select select "39"
select select "2"
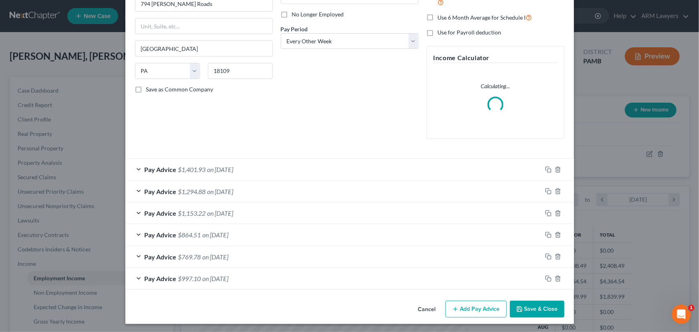
scroll to position [103, 0]
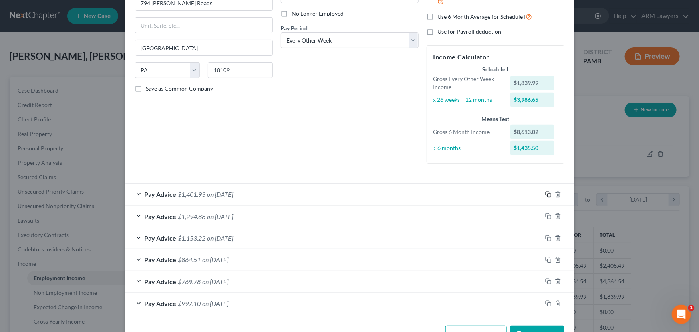
click at [546, 191] on icon "button" at bounding box center [548, 193] width 4 height 4
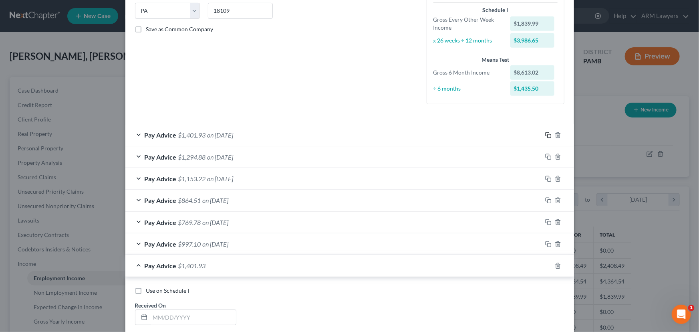
scroll to position [285, 0]
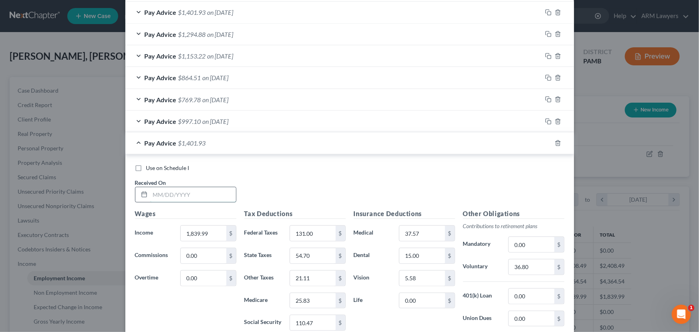
click at [175, 189] on input "text" at bounding box center [193, 194] width 86 height 15
type input "[DATE]"
click at [202, 231] on input "1,839.99" at bounding box center [203, 233] width 45 height 15
type input "2,198.40"
click at [304, 229] on input "131.00" at bounding box center [312, 233] width 45 height 15
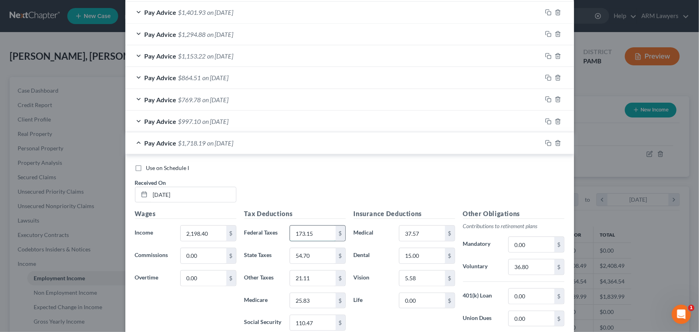
scroll to position [322, 0]
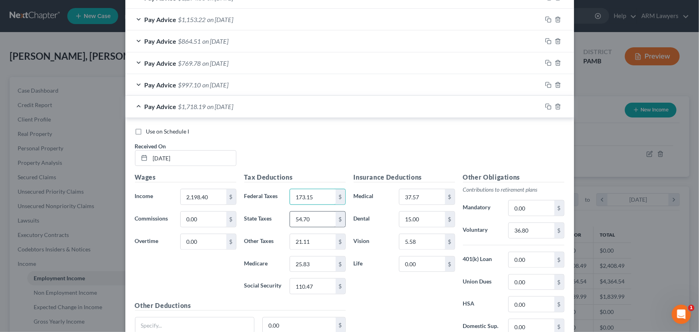
type input "173.15"
click at [313, 224] on input "54.70" at bounding box center [312, 219] width 45 height 15
type input "65.71"
click at [320, 260] on input "25.83" at bounding box center [312, 263] width 45 height 15
type input "31.04"
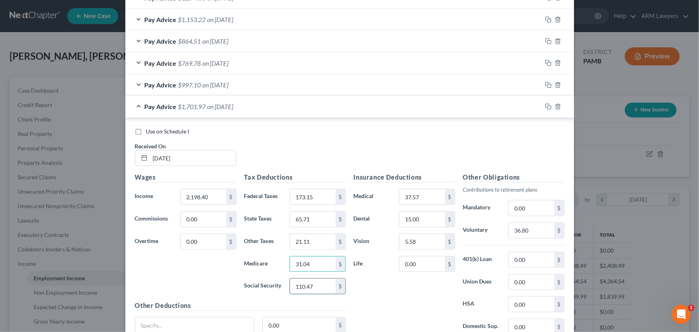
click at [316, 289] on input "110.47" at bounding box center [312, 285] width 45 height 15
type input "132.70"
click at [307, 238] on input "21.11" at bounding box center [312, 241] width 45 height 15
type input "24.94"
click at [424, 195] on input "37.57" at bounding box center [421, 196] width 45 height 15
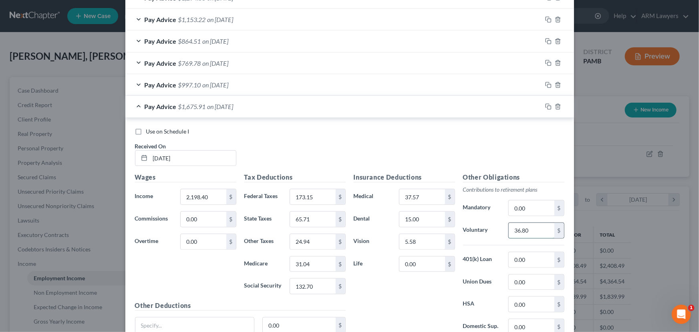
click at [527, 228] on input "36.80" at bounding box center [531, 230] width 45 height 15
type input "1"
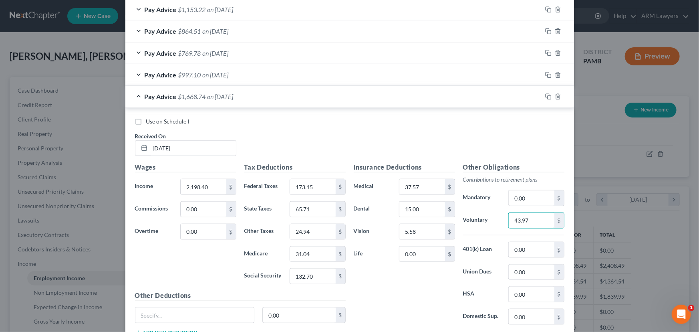
scroll to position [318, 0]
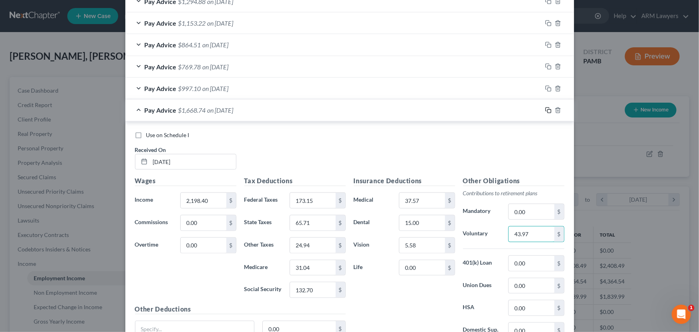
type input "43.97"
click at [547, 110] on icon "button" at bounding box center [548, 110] width 6 height 6
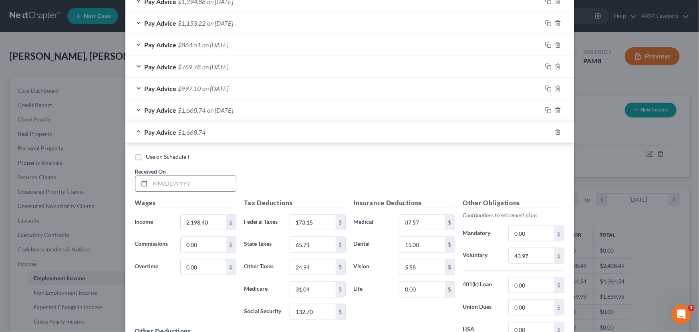
click at [183, 184] on input "text" at bounding box center [193, 183] width 86 height 15
type input "[DATE]"
click at [200, 227] on input "2,198.40" at bounding box center [203, 222] width 45 height 15
type input "2,344.85"
click at [310, 220] on input "173.15" at bounding box center [312, 222] width 45 height 15
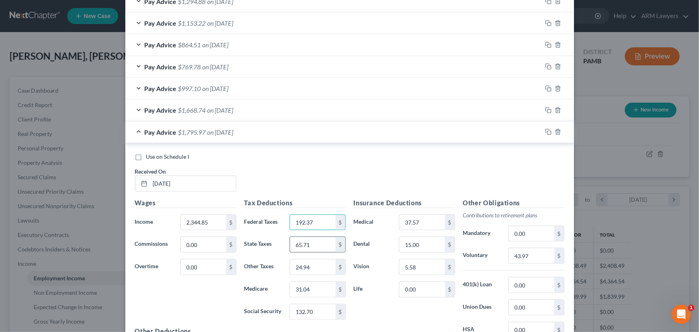
type input "192.37"
click at [318, 238] on input "65.71" at bounding box center [312, 244] width 45 height 15
type input "70.20"
click at [312, 289] on input "31.04" at bounding box center [312, 289] width 45 height 15
type input "33.15"
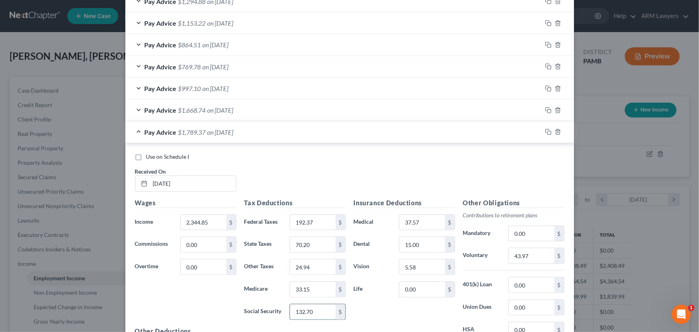
click at [309, 308] on input "132.70" at bounding box center [312, 311] width 45 height 15
type input "141.78"
click at [311, 263] on input "24.94" at bounding box center [312, 266] width 45 height 15
click at [307, 263] on input "24.94" at bounding box center [312, 266] width 45 height 15
click at [299, 266] on input "24.94" at bounding box center [312, 266] width 45 height 15
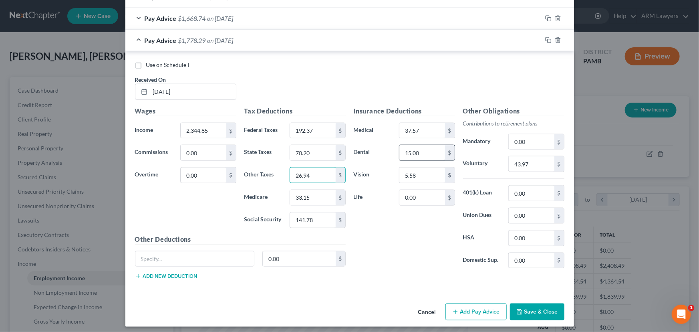
scroll to position [413, 0]
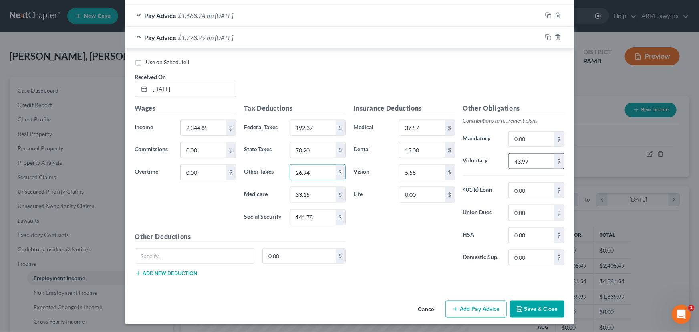
type input "26.94"
click at [520, 160] on input "43.97" at bounding box center [531, 160] width 45 height 15
type input "46.90"
click at [311, 170] on input "26.94" at bounding box center [312, 172] width 45 height 15
type input "26.51"
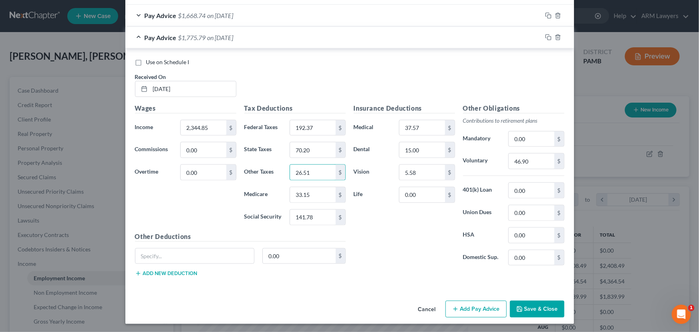
click at [404, 216] on div "Insurance Deductions Medical 37.57 $ Dental 15.00 $ Vision 5.58 $ Life 0.00 $" at bounding box center [404, 187] width 109 height 169
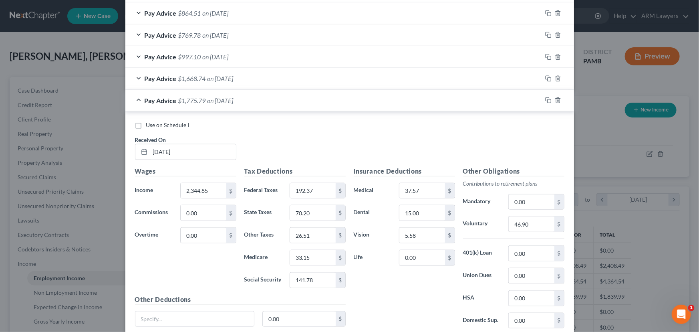
scroll to position [340, 0]
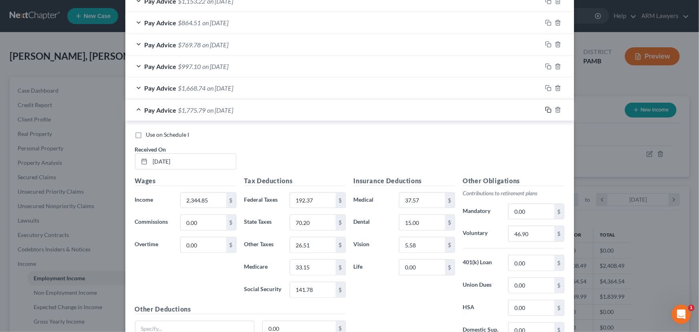
drag, startPoint x: 545, startPoint y: 107, endPoint x: 529, endPoint y: 144, distance: 40.3
click at [545, 108] on icon "button" at bounding box center [548, 110] width 6 height 6
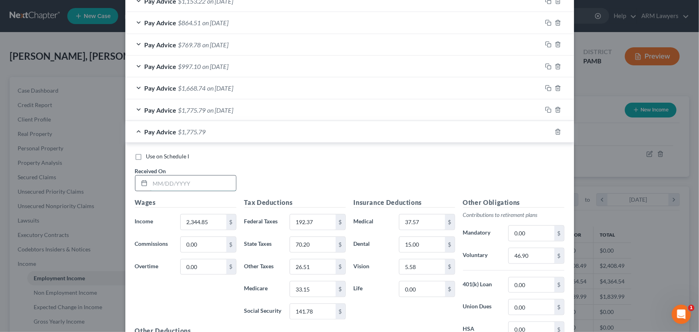
click at [213, 183] on input "text" at bounding box center [193, 182] width 86 height 15
type input "[DATE]"
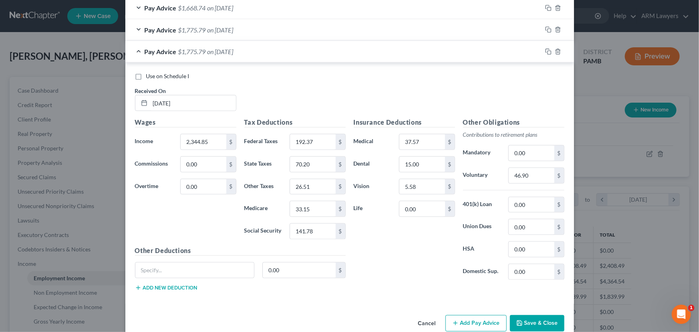
scroll to position [434, 0]
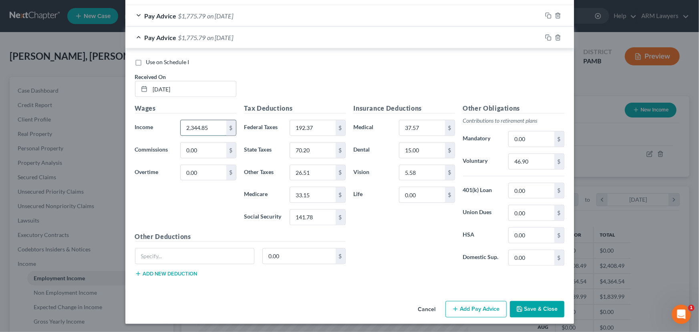
click at [206, 127] on input "2,344.85" at bounding box center [203, 127] width 45 height 15
type input "1,473.24"
click at [312, 127] on input "192.37" at bounding box center [312, 127] width 45 height 15
type input "87.87"
click at [316, 149] on input "70.20" at bounding box center [312, 150] width 45 height 15
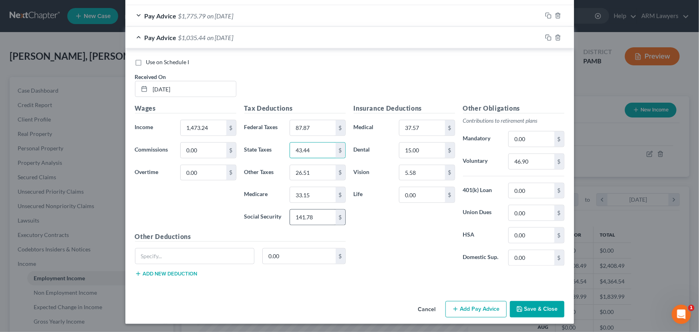
type input "43.44"
click at [315, 212] on input "141.78" at bounding box center [312, 217] width 45 height 15
click at [296, 216] on input "887.73" at bounding box center [312, 217] width 45 height 15
type input "87.73"
click at [304, 197] on input "33.15" at bounding box center [312, 194] width 45 height 15
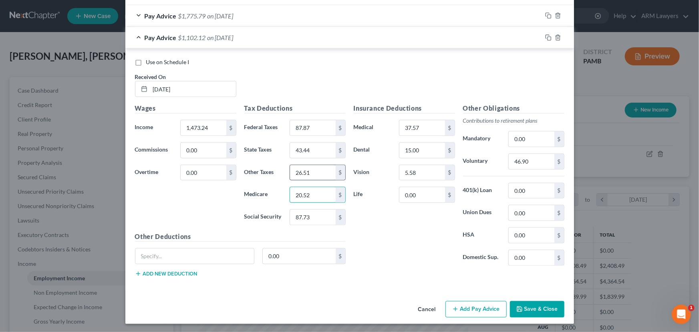
type input "20.52"
click at [314, 171] on input "26.51" at bounding box center [312, 172] width 45 height 15
click at [304, 172] on input "26.51" at bounding box center [312, 172] width 45 height 15
type input "2"
type input "17.18"
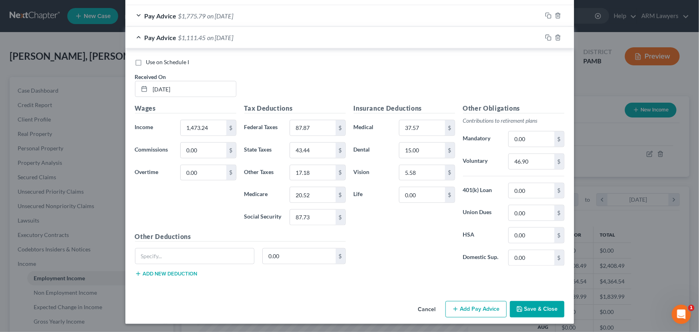
click at [373, 218] on div "Insurance Deductions Medical 37.57 $ Dental 15.00 $ Vision 5.58 $ Life 0.00 $" at bounding box center [404, 187] width 109 height 169
click at [532, 160] on input "46.90" at bounding box center [531, 161] width 45 height 15
type input "29.47"
click at [546, 35] on icon "button" at bounding box center [548, 37] width 4 height 4
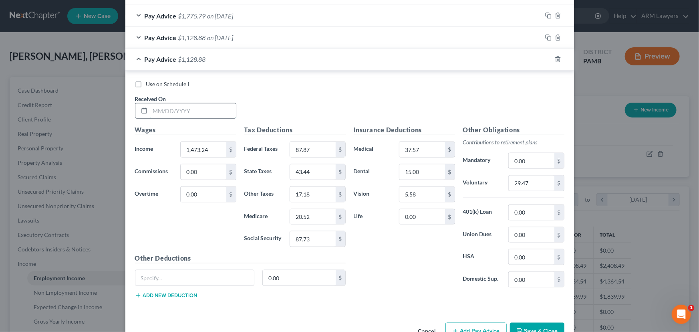
click at [184, 115] on input "text" at bounding box center [193, 110] width 86 height 15
type input "[DATE]"
click at [212, 149] on input "1,473.24" at bounding box center [203, 149] width 45 height 15
type input "1,544.36"
click at [303, 149] on input "87.87" at bounding box center [312, 149] width 45 height 15
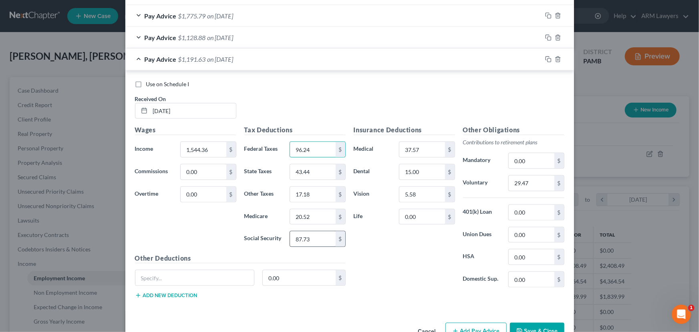
type input "96.24"
click at [306, 236] on input "87.73" at bounding box center [312, 238] width 45 height 15
type input "92.15"
click at [312, 215] on input "20.52" at bounding box center [312, 216] width 45 height 15
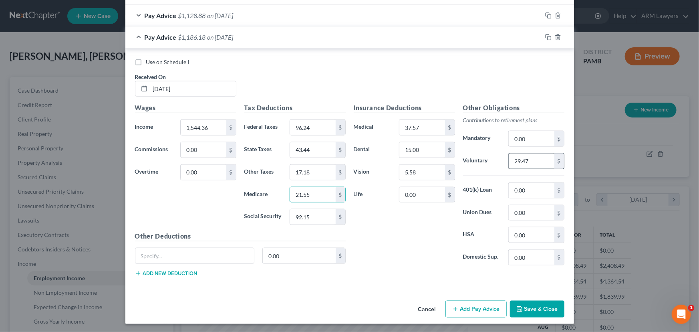
type input "21.55"
click at [516, 164] on input "29.47" at bounding box center [531, 160] width 45 height 15
type input "30.89"
click at [309, 175] on input "17.18" at bounding box center [312, 172] width 45 height 15
click at [308, 171] on input "17.18" at bounding box center [312, 172] width 45 height 15
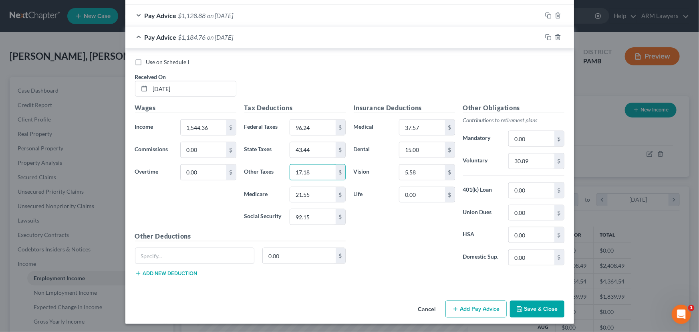
drag, startPoint x: 310, startPoint y: 172, endPoint x: 276, endPoint y: 172, distance: 33.7
click at [276, 172] on div "Other Taxes 17.18 $" at bounding box center [294, 172] width 109 height 16
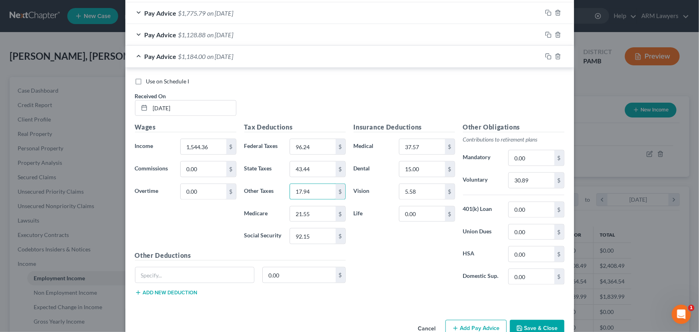
scroll to position [420, 0]
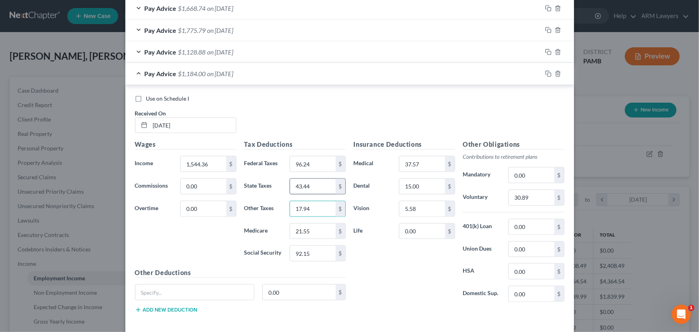
type input "17.94"
click at [301, 187] on input "43.44" at bounding box center [312, 186] width 45 height 15
type input "45.83"
click at [397, 256] on div "Insurance Deductions Medical 37.57 $ Dental 15.00 $ Vision 5.58 $ Life 0.00 $" at bounding box center [404, 223] width 109 height 169
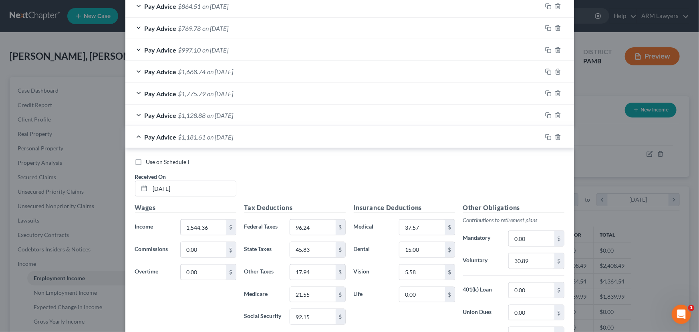
scroll to position [347, 0]
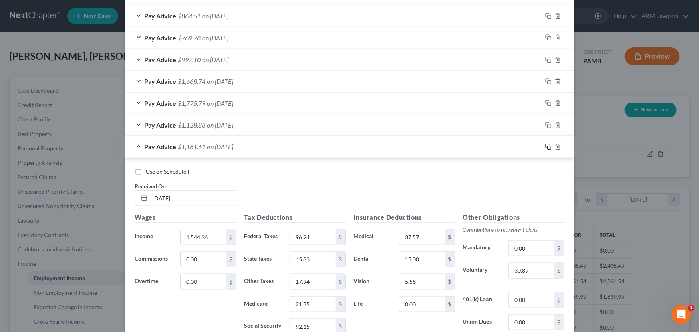
click at [545, 144] on icon "button" at bounding box center [548, 146] width 6 height 6
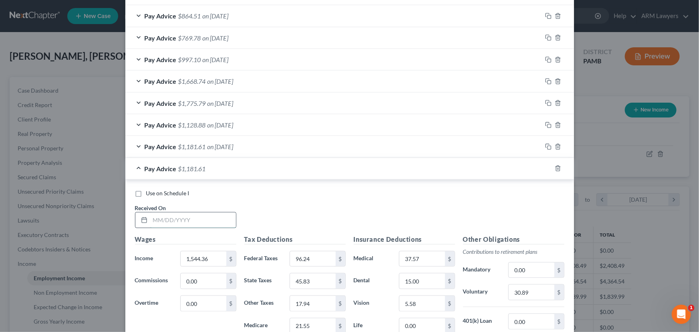
click at [183, 220] on input "text" at bounding box center [193, 219] width 86 height 15
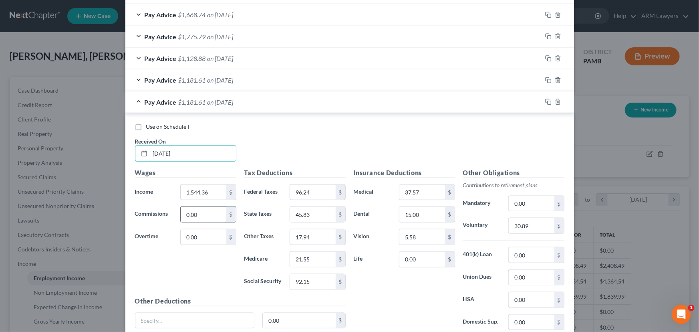
scroll to position [420, 0]
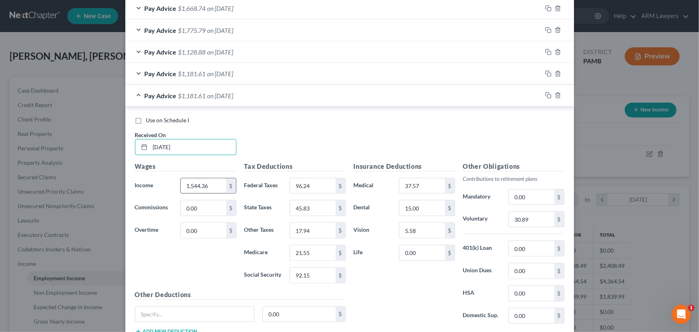
type input "[DATE]"
click at [204, 184] on input "1,544.36" at bounding box center [203, 185] width 45 height 15
type input "2,070.02"
click at [309, 189] on input "96.24" at bounding box center [312, 185] width 45 height 15
type input "154.84"
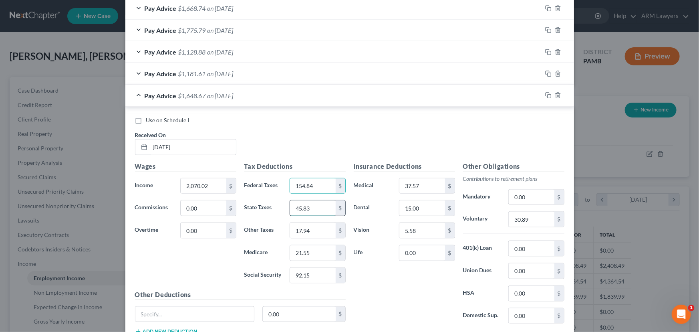
click at [310, 210] on input "45.83" at bounding box center [312, 207] width 45 height 15
type input "60.93"
click at [311, 247] on input "21.55" at bounding box center [312, 252] width 45 height 15
type input "28.78"
click at [308, 270] on input "92.15" at bounding box center [312, 275] width 45 height 15
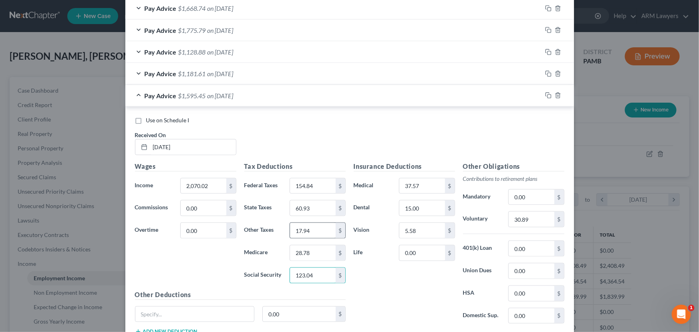
type input "123.04"
click at [312, 228] on input "17.94" at bounding box center [312, 230] width 45 height 15
click at [298, 230] on input "17.94" at bounding box center [312, 230] width 45 height 15
click at [300, 228] on input "1,723.94" at bounding box center [312, 230] width 45 height 15
type input "1"
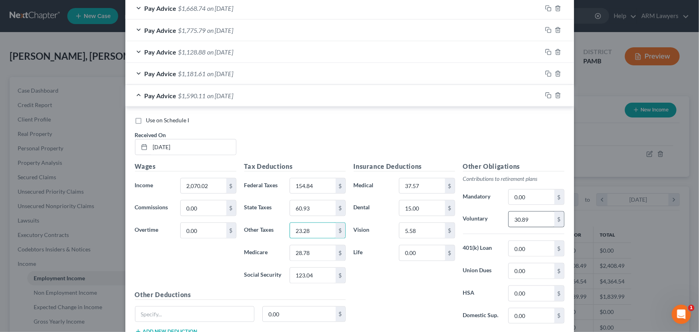
type input "23.28"
click at [525, 216] on input "30.89" at bounding box center [531, 219] width 45 height 15
type input "40.86"
click at [195, 185] on input "2,070.02" at bounding box center [203, 185] width 45 height 15
click at [191, 185] on input "2,070.02" at bounding box center [203, 185] width 45 height 15
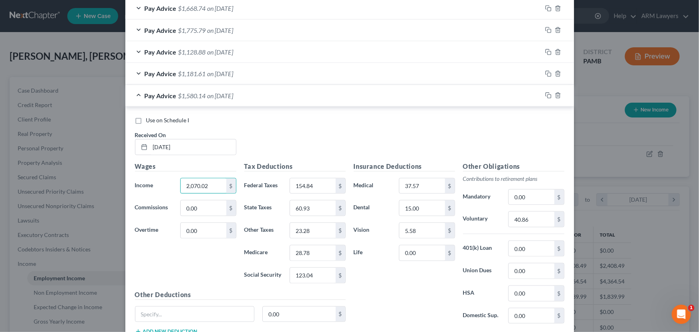
drag, startPoint x: 196, startPoint y: 184, endPoint x: 193, endPoint y: 193, distance: 9.1
click at [196, 184] on input "2,070.02" at bounding box center [203, 185] width 45 height 15
type input "2"
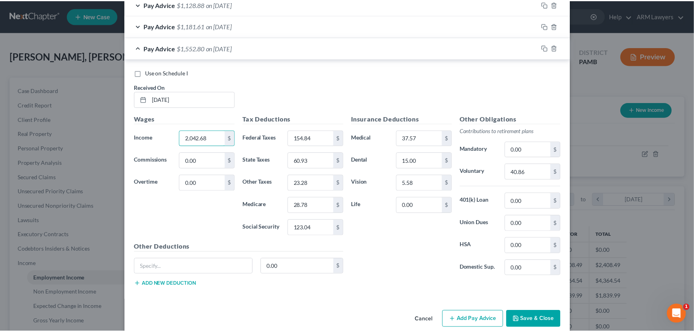
scroll to position [478, 0]
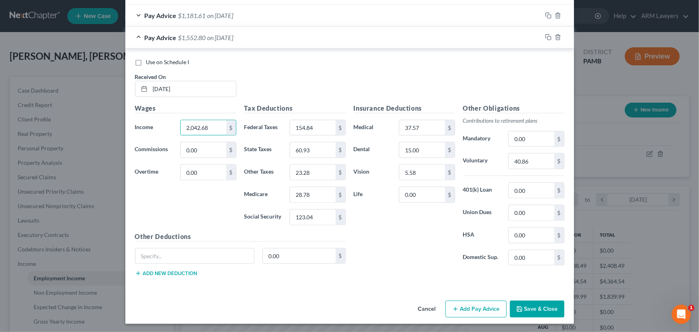
type input "2,042.68"
click at [540, 306] on button "Save & Close" at bounding box center [537, 308] width 54 height 17
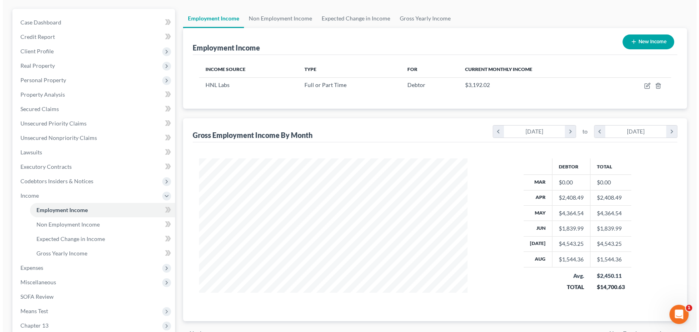
scroll to position [73, 0]
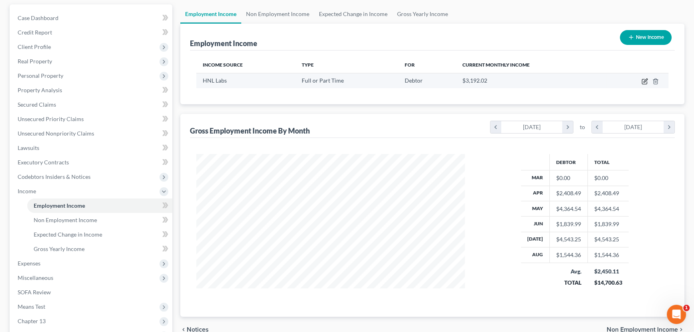
click at [643, 79] on icon "button" at bounding box center [644, 81] width 6 height 6
select select "0"
select select "39"
select select "2"
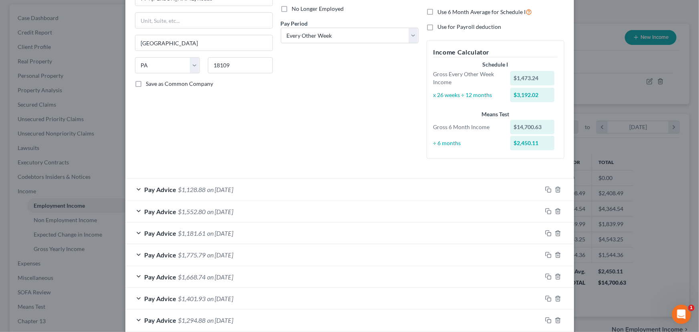
scroll to position [92, 0]
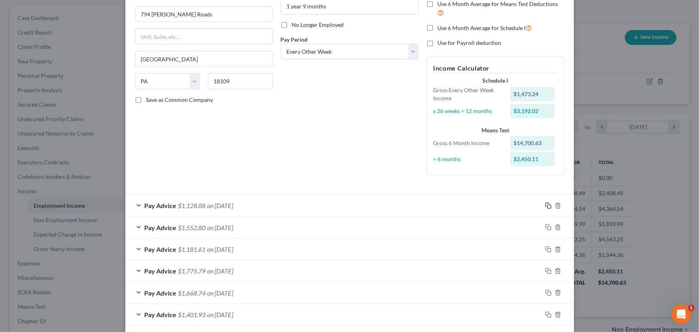
click at [547, 205] on icon "button" at bounding box center [548, 205] width 6 height 6
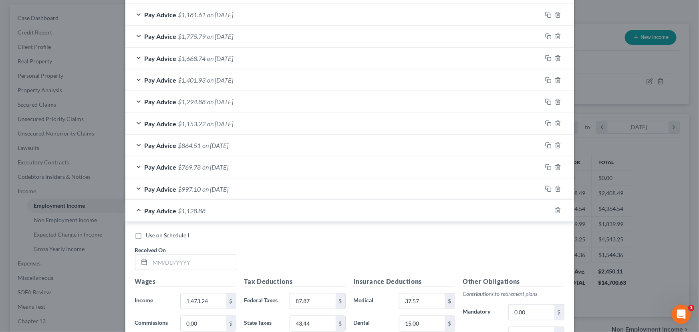
scroll to position [347, 0]
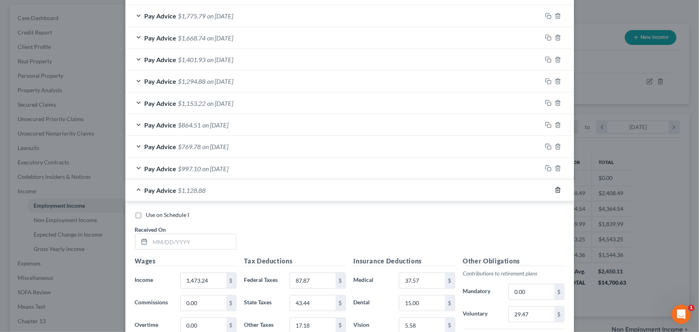
click at [556, 188] on icon "button" at bounding box center [558, 189] width 4 height 5
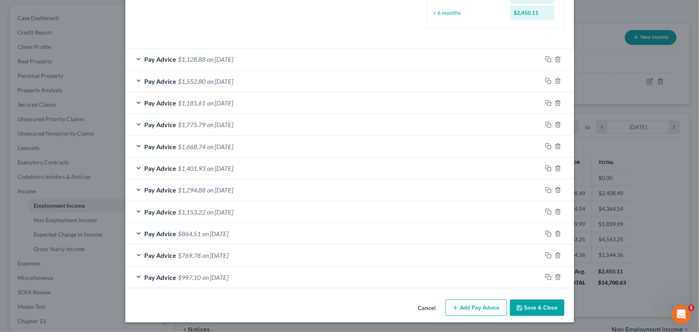
scroll to position [238, 0]
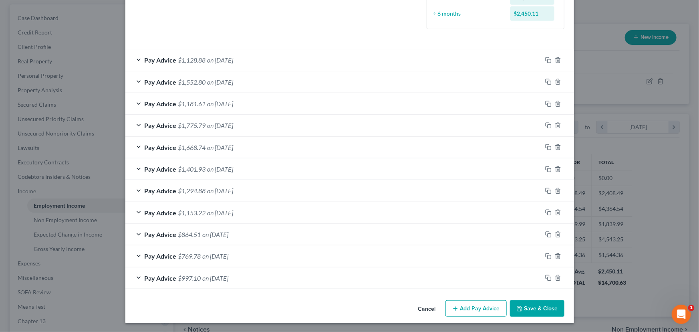
click at [216, 56] on span "on [DATE]" at bounding box center [221, 60] width 26 height 8
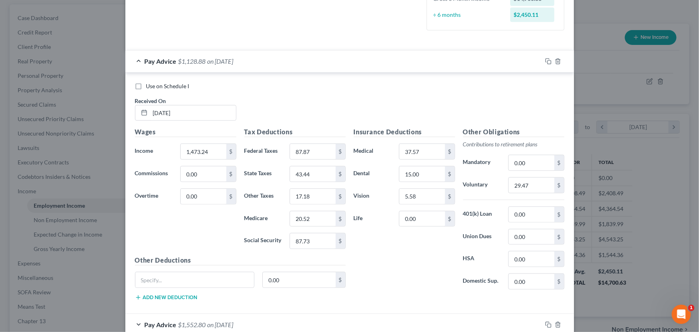
scroll to position [224, 0]
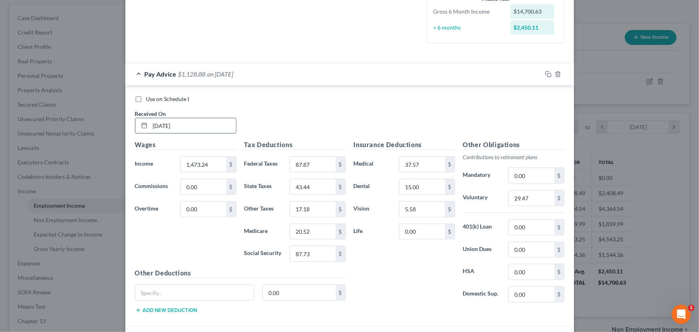
click at [183, 126] on input "[DATE]" at bounding box center [193, 125] width 86 height 15
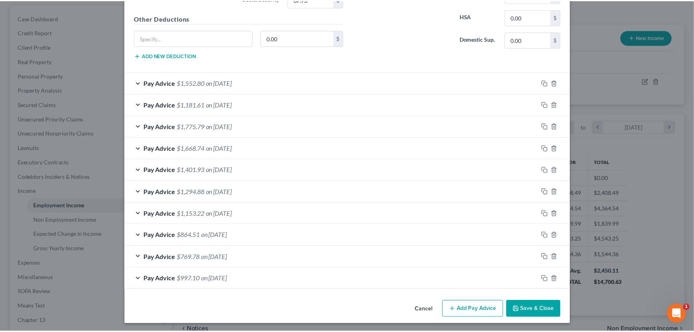
scroll to position [478, 0]
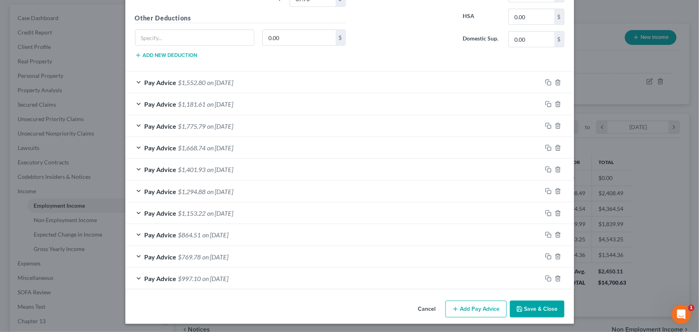
type input "[DATE]"
click at [531, 304] on button "Save & Close" at bounding box center [537, 308] width 54 height 17
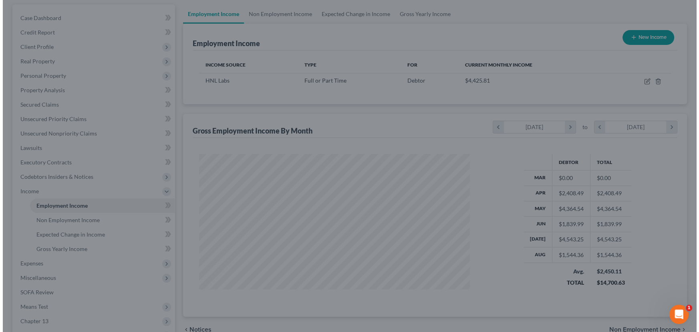
scroll to position [400460, 400319]
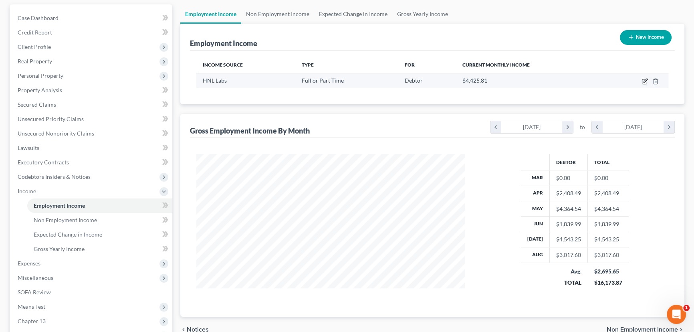
click at [645, 81] on icon "button" at bounding box center [645, 81] width 4 height 4
select select "0"
select select "39"
select select "2"
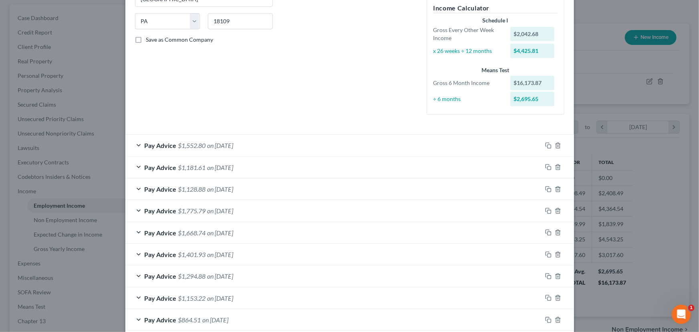
scroll to position [165, 0]
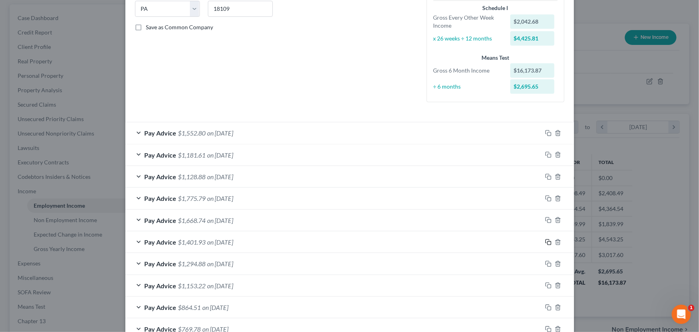
click at [548, 241] on rect "button" at bounding box center [550, 243] width 4 height 4
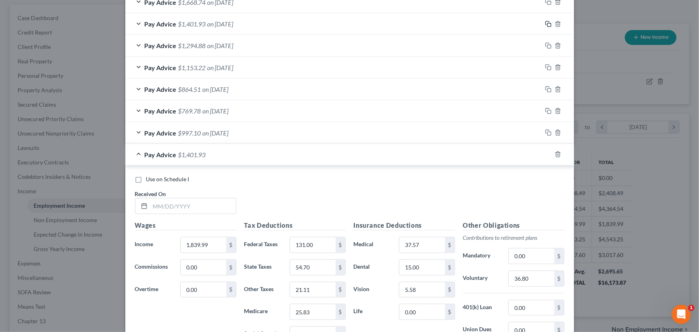
scroll to position [383, 0]
click at [177, 208] on input "text" at bounding box center [193, 204] width 86 height 15
type input "[DATE]"
click at [204, 248] on input "1,839.99" at bounding box center [203, 243] width 45 height 15
type input "1,802.23"
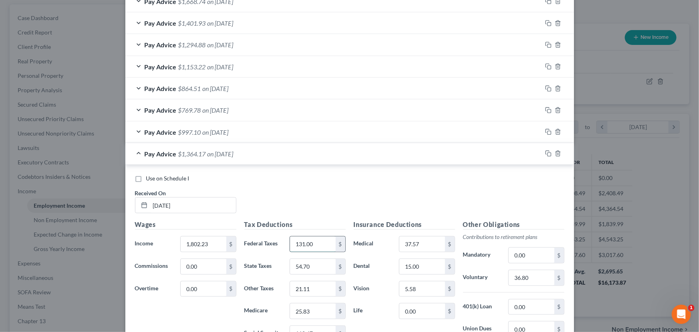
click at [318, 238] on input "131.00" at bounding box center [312, 243] width 45 height 15
type input "126.56"
click at [312, 264] on input "54.70" at bounding box center [312, 266] width 45 height 15
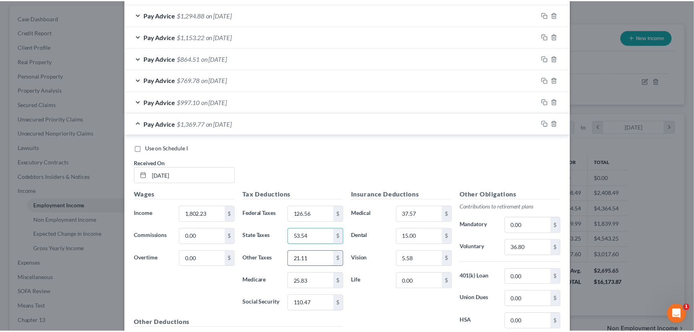
scroll to position [493, 0]
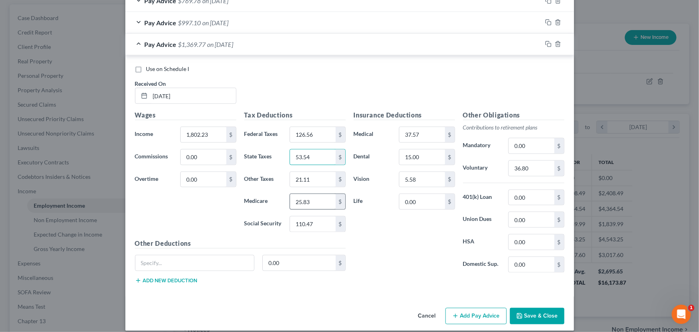
type input "53.54"
click at [308, 197] on input "25.83" at bounding box center [312, 201] width 45 height 15
type input "25.29"
click at [310, 224] on input "110.47" at bounding box center [312, 223] width 45 height 15
type input "108.13"
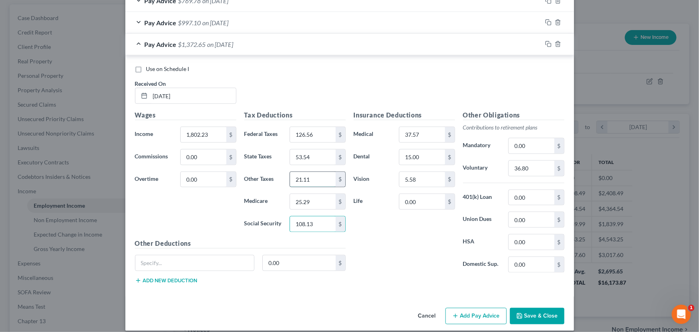
click at [319, 177] on input "21.11" at bounding box center [312, 179] width 45 height 15
type input "21.86"
click at [531, 173] on input "36.80" at bounding box center [531, 168] width 45 height 15
type input "36.05"
click at [539, 313] on button "Save & Close" at bounding box center [537, 316] width 54 height 17
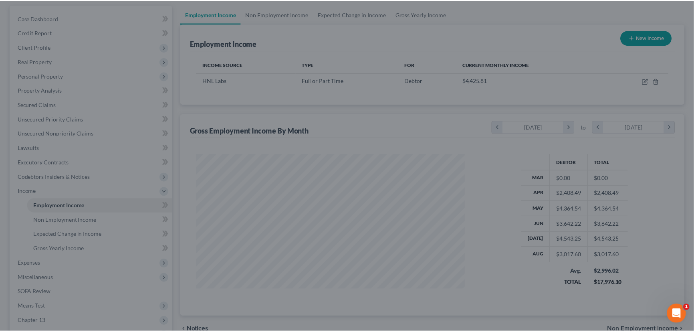
scroll to position [400460, 400319]
